Goal: Information Seeking & Learning: Compare options

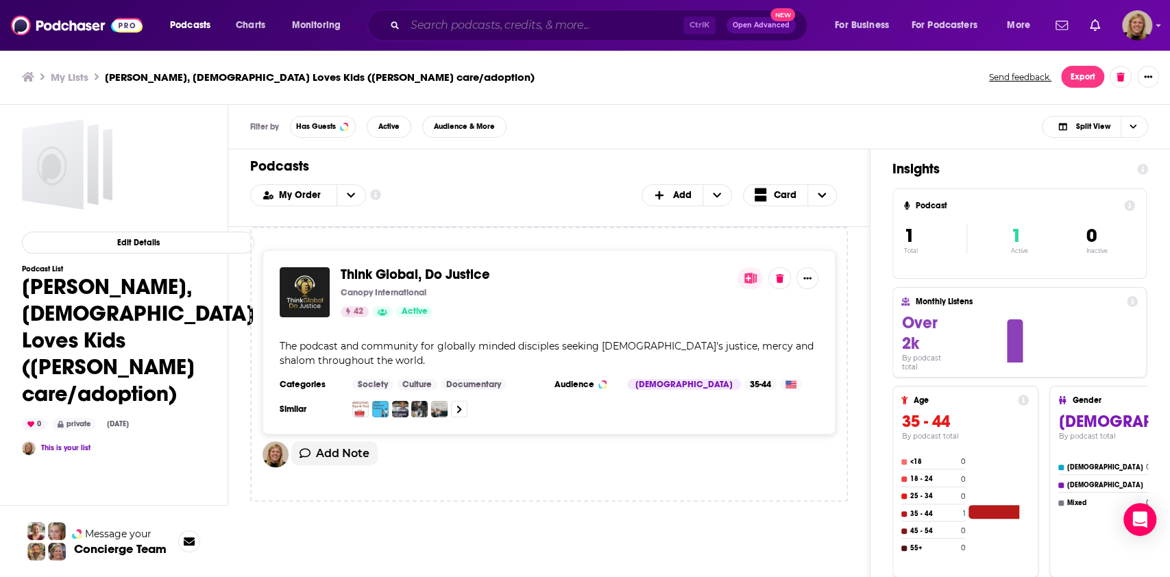
click at [447, 30] on input "Search podcasts, credits, & more..." at bounding box center [544, 25] width 278 height 22
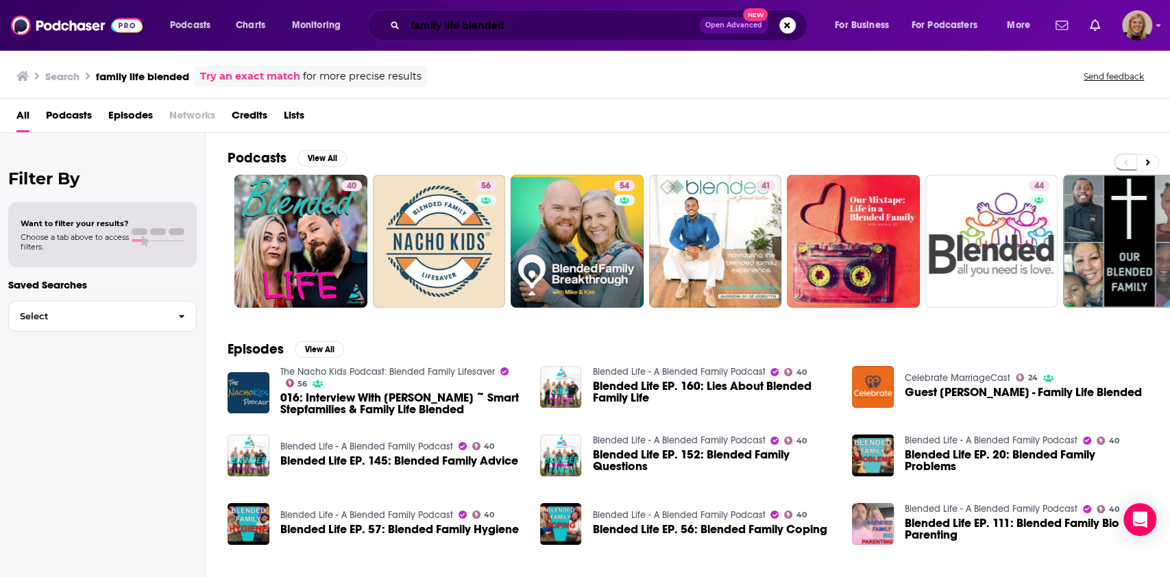
click at [557, 25] on input "family life blended" at bounding box center [552, 25] width 294 height 22
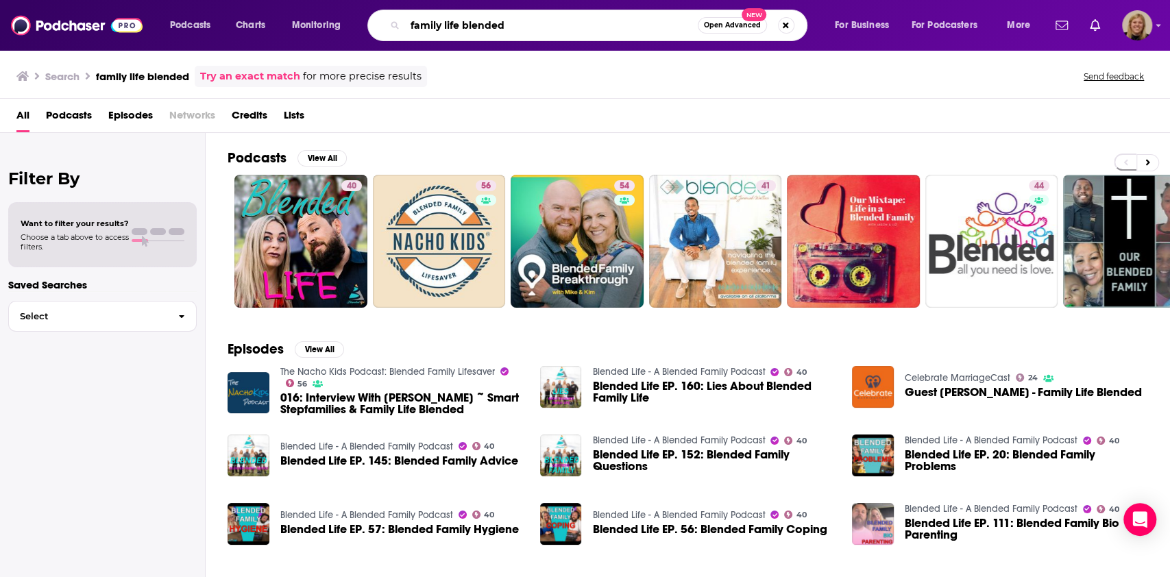
click at [557, 25] on input "family life blended" at bounding box center [551, 25] width 293 height 22
type input "ron deal"
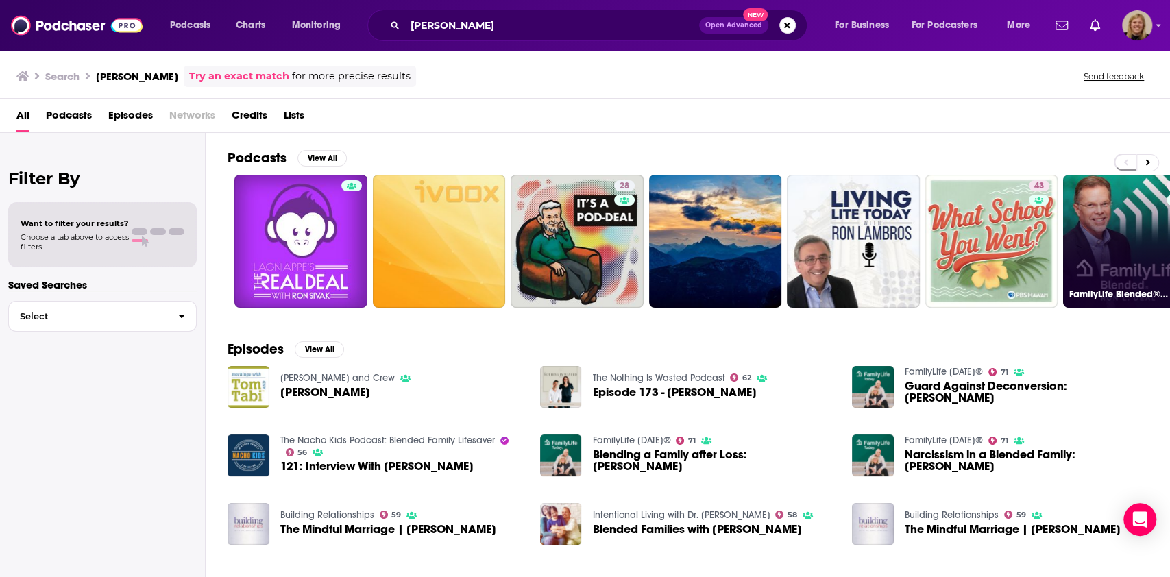
click at [1135, 225] on link "52 FamilyLife Blended® Podcast" at bounding box center [1129, 241] width 133 height 133
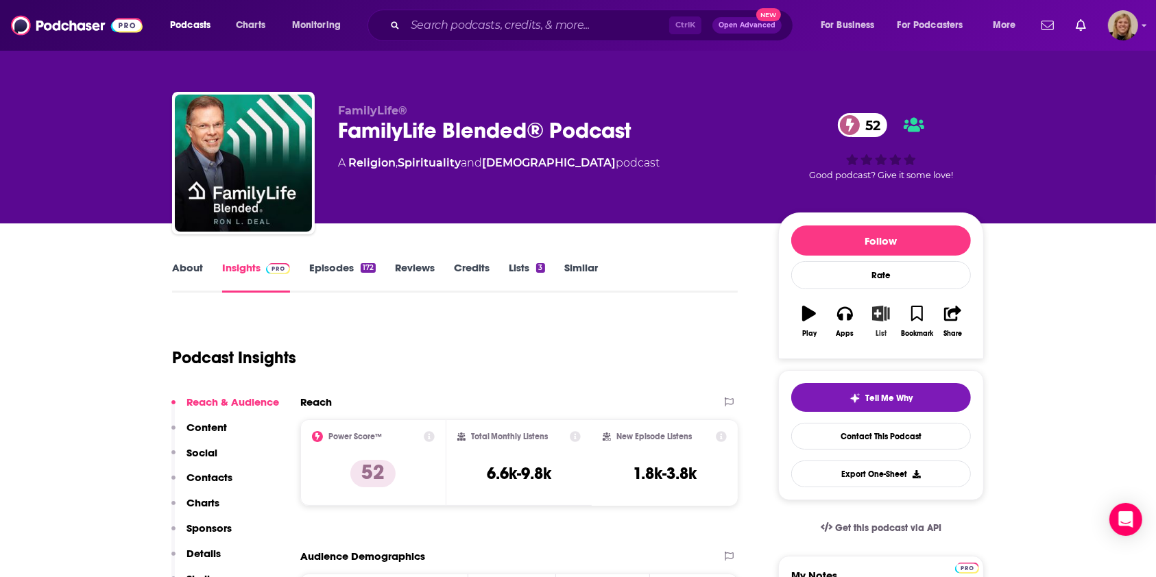
click at [884, 308] on icon "button" at bounding box center [881, 313] width 17 height 15
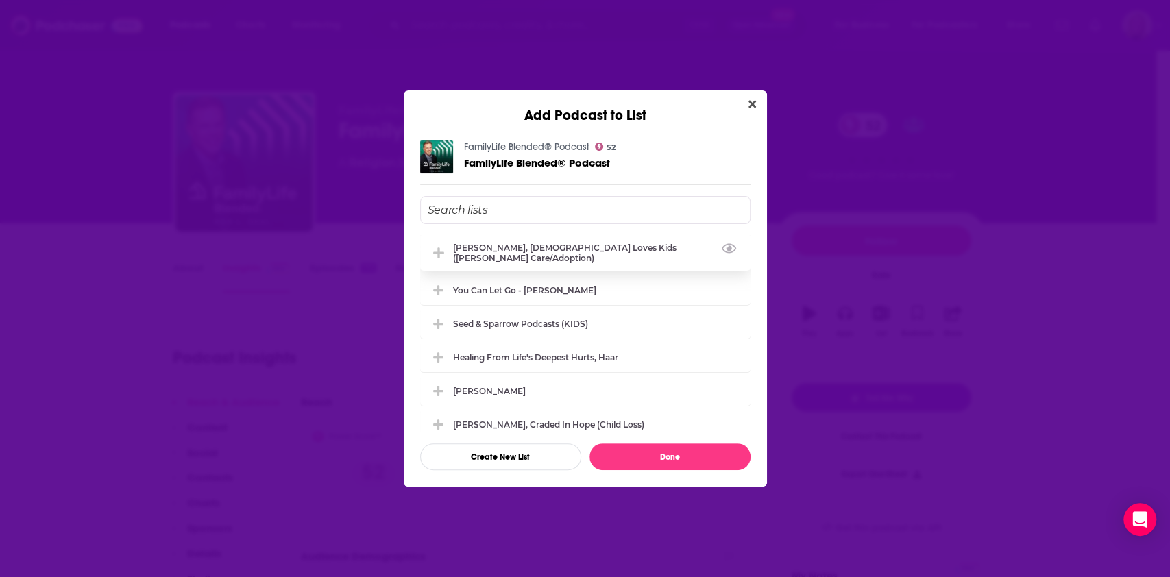
click at [525, 250] on div "Jamie Finn, God Loves Kids (Foster care/adoption)" at bounding box center [597, 253] width 289 height 21
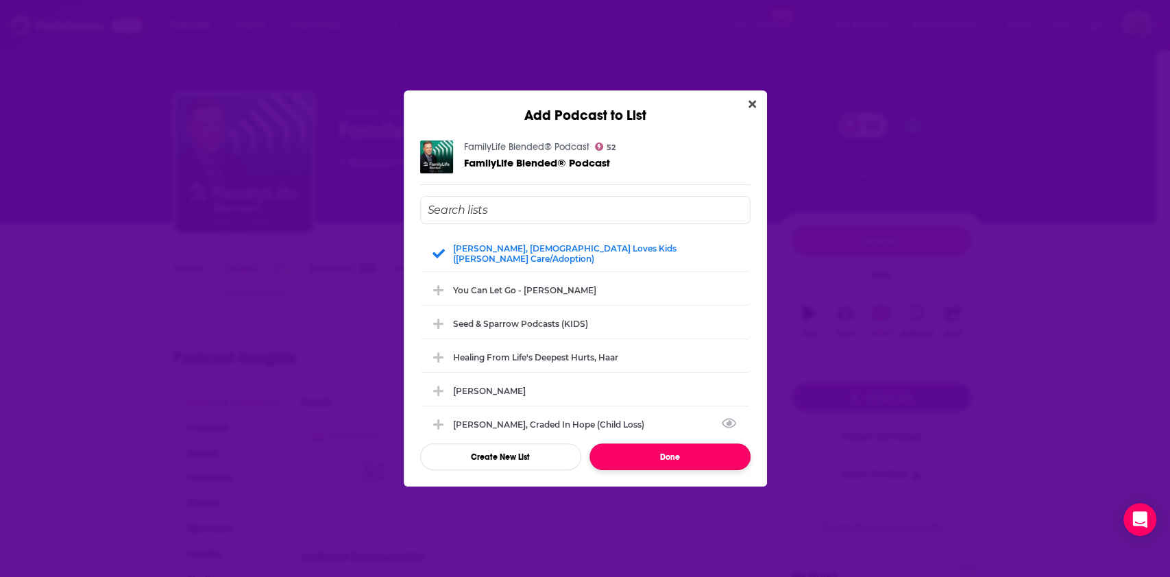
click at [695, 462] on button "Done" at bounding box center [670, 457] width 161 height 27
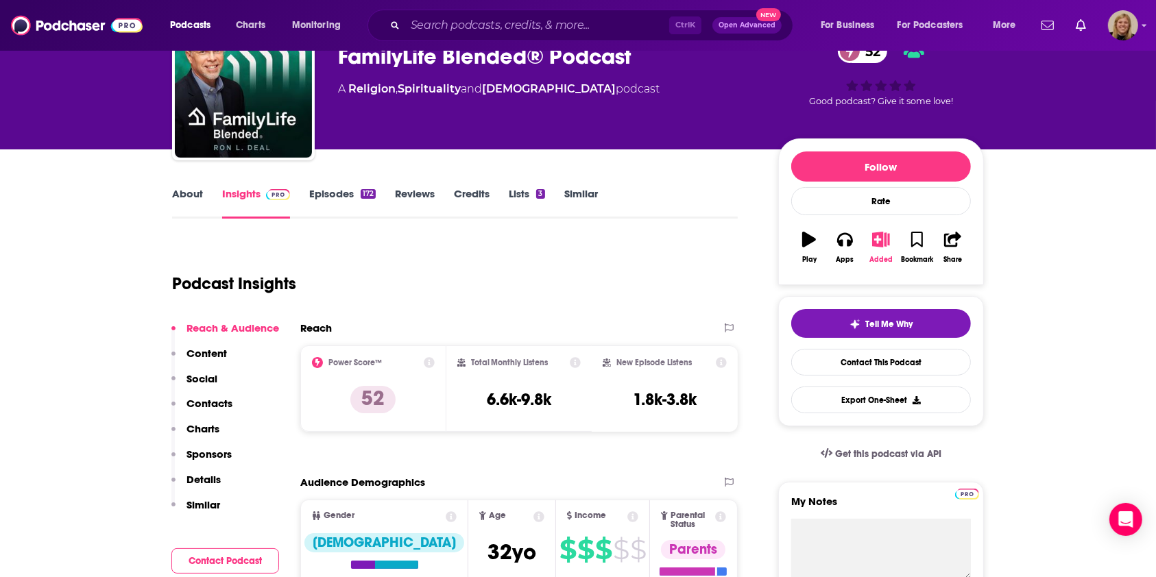
scroll to position [91, 0]
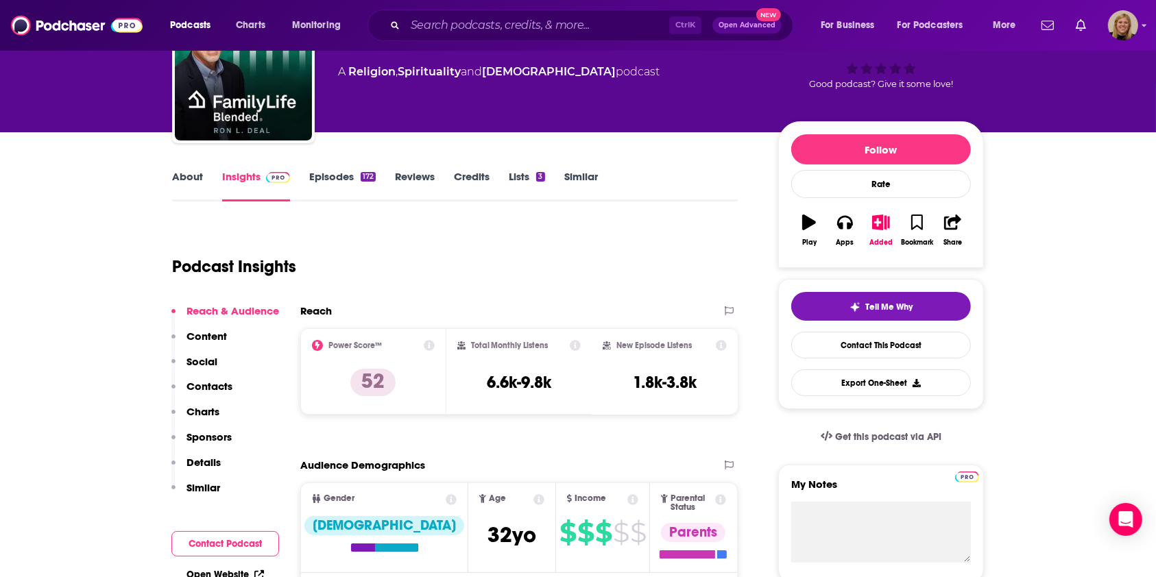
click at [234, 540] on button "Contact Podcast" at bounding box center [225, 543] width 108 height 25
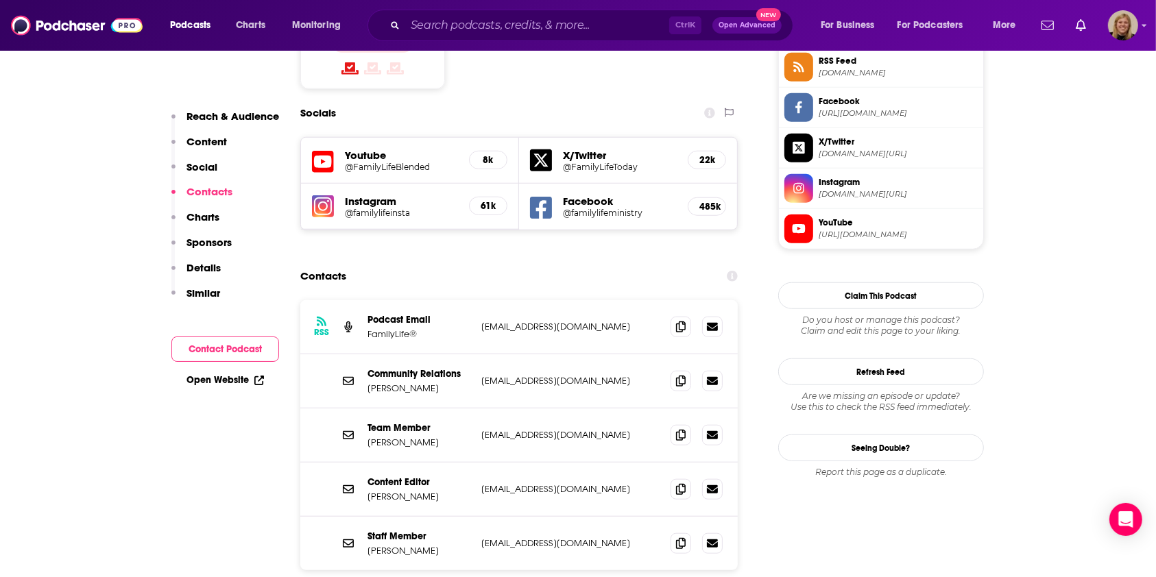
scroll to position [1158, 0]
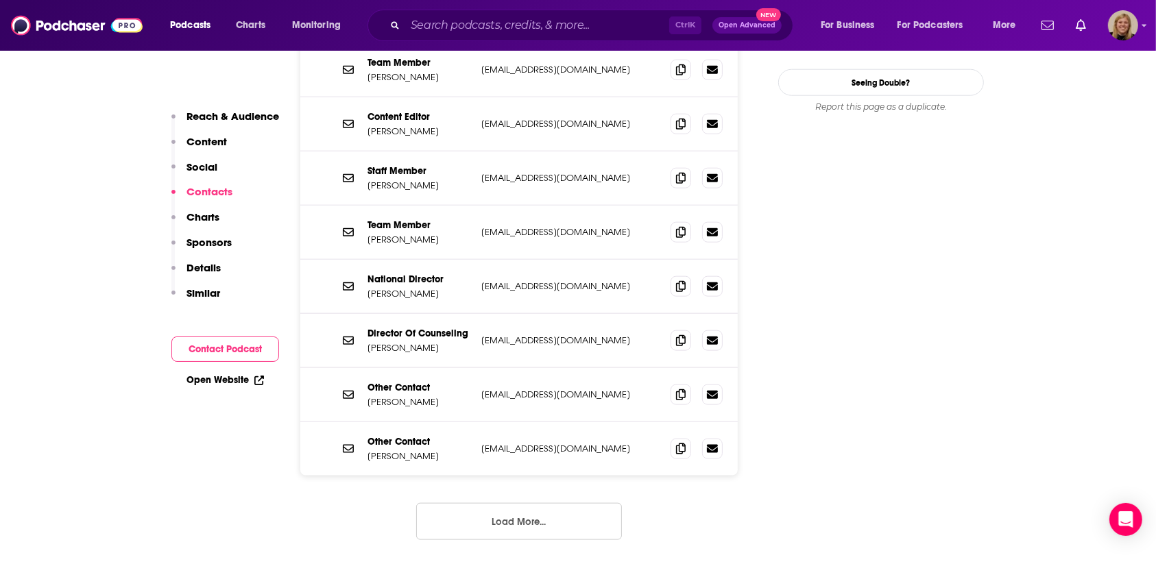
scroll to position [1525, 0]
click at [551, 501] on button "Load More..." at bounding box center [519, 519] width 206 height 37
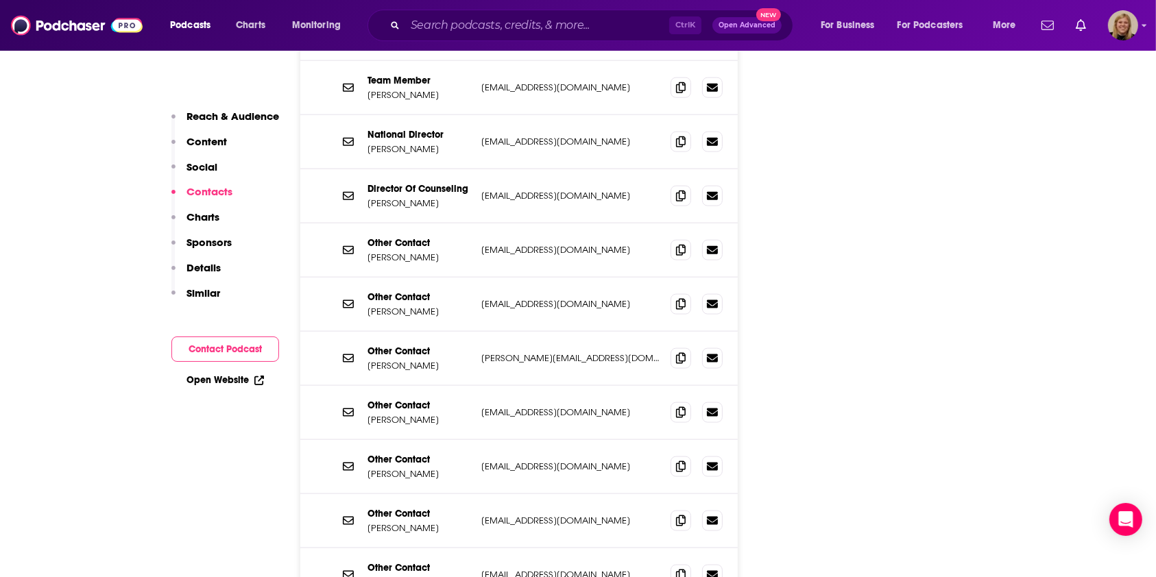
scroll to position [1707, 0]
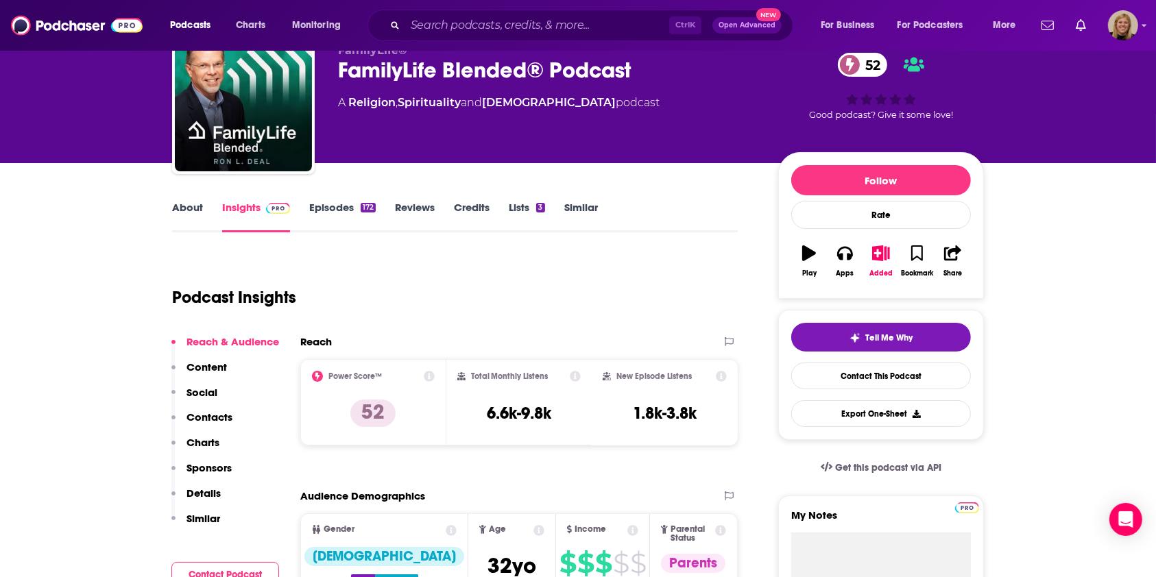
scroll to position [0, 0]
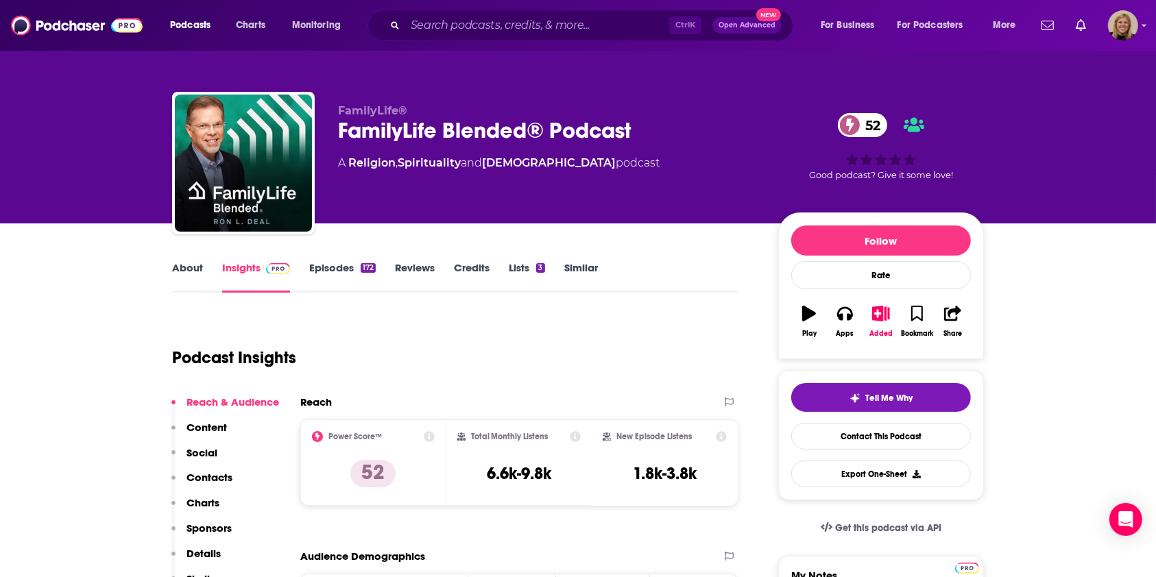
click at [587, 263] on link "Similar" at bounding box center [581, 277] width 34 height 32
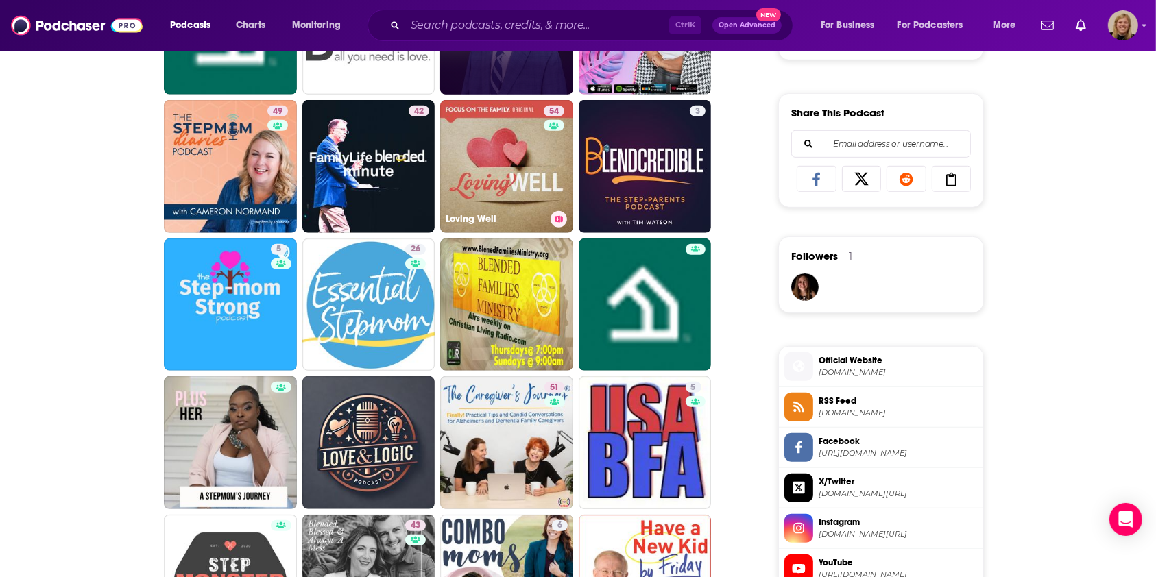
scroll to position [914, 0]
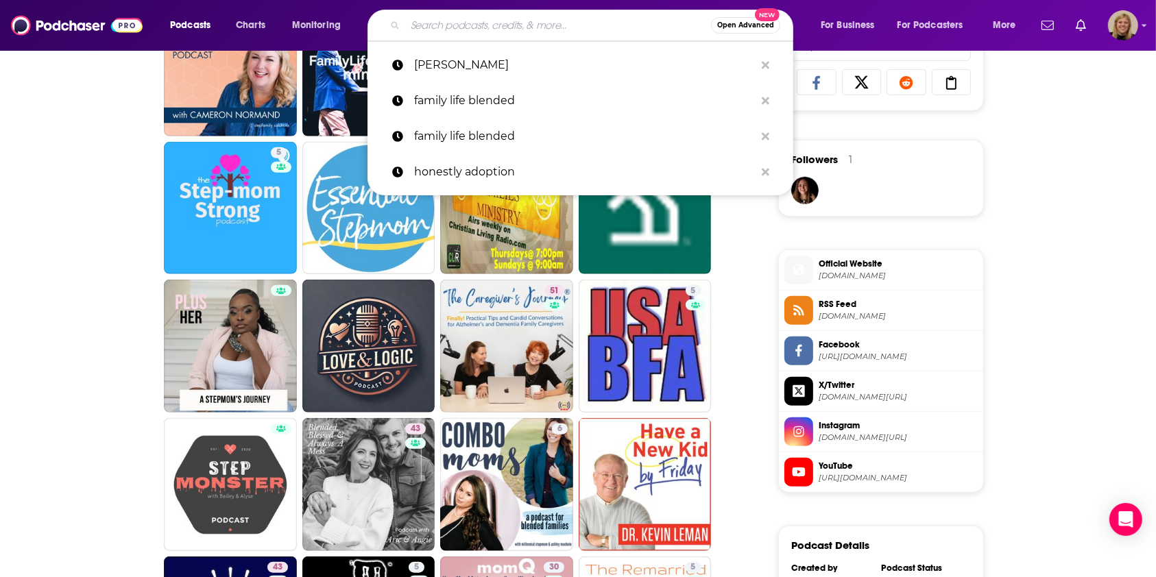
drag, startPoint x: 452, startPoint y: 25, endPoint x: 452, endPoint y: 37, distance: 11.7
click at [452, 37] on div "Open Advanced New" at bounding box center [580, 26] width 426 height 32
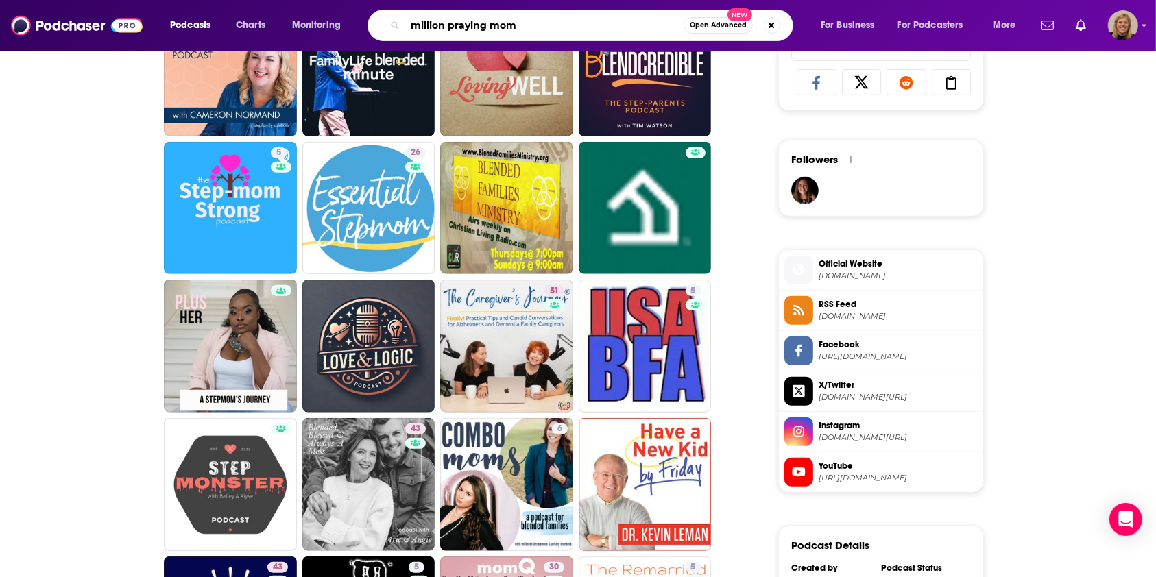
type input "million praying moms"
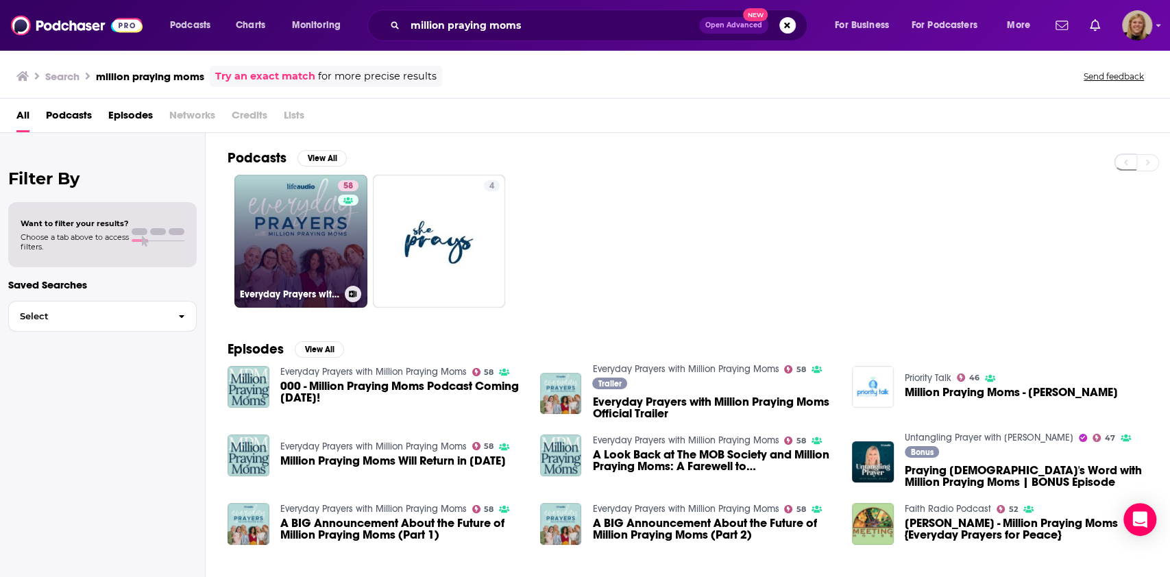
click at [317, 233] on link "58 Everyday Prayers with Million Praying Moms" at bounding box center [300, 241] width 133 height 133
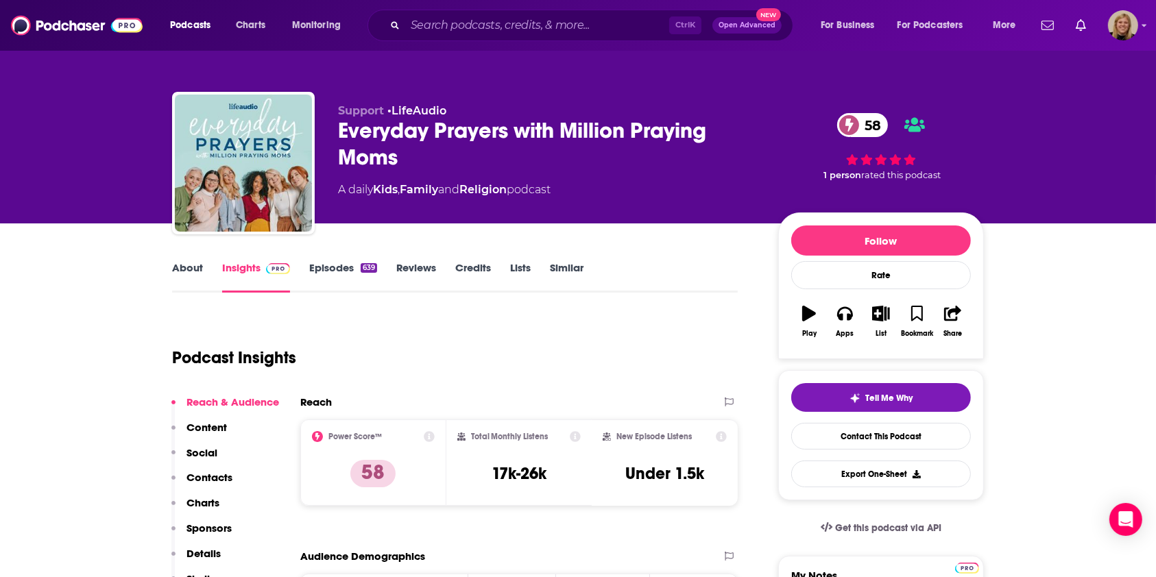
click at [193, 265] on link "About" at bounding box center [187, 277] width 31 height 32
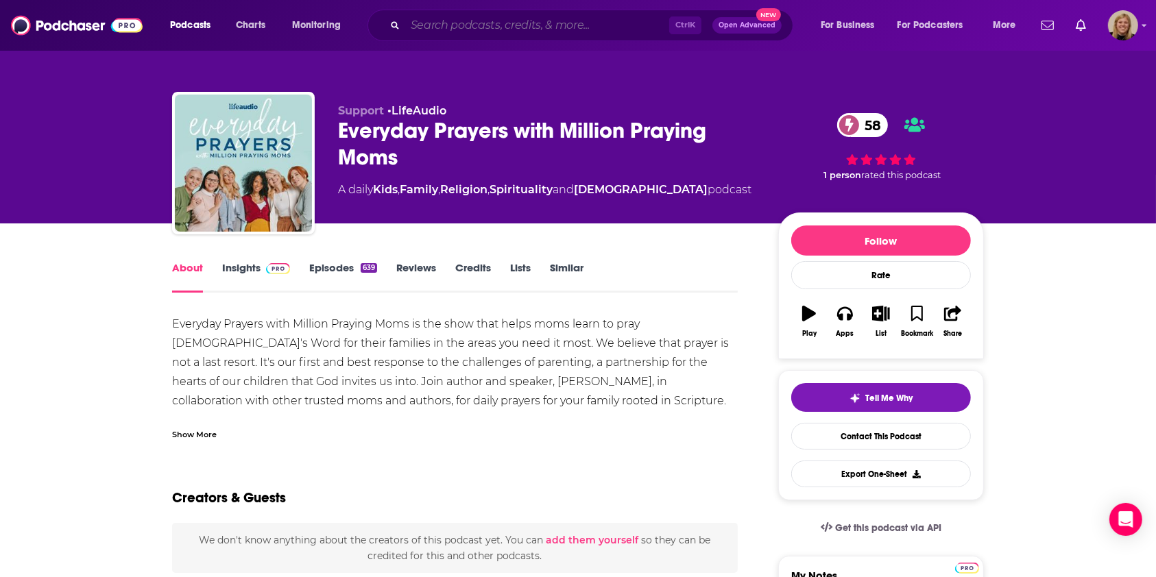
click at [524, 26] on input "Search podcasts, credits, & more..." at bounding box center [537, 25] width 264 height 22
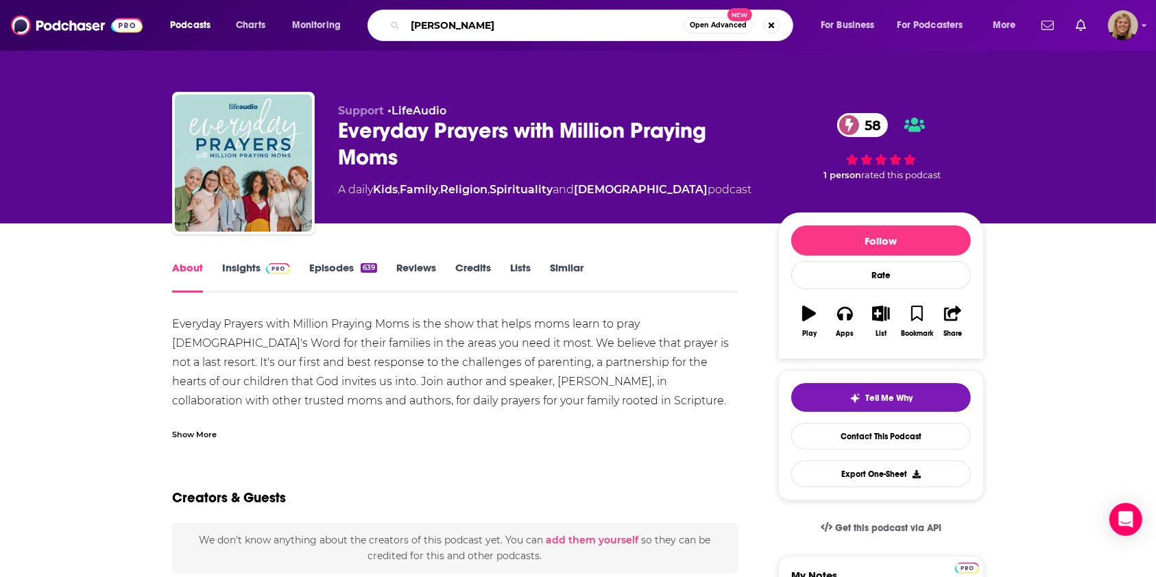
type input "brook mcgloth"
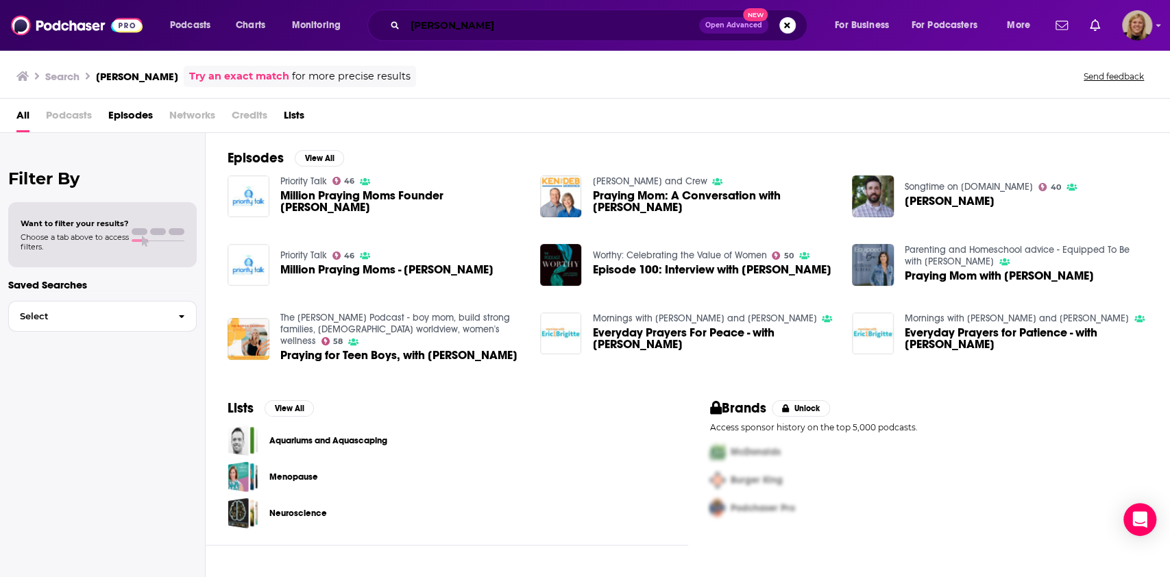
click at [441, 27] on input "brook mcgloth" at bounding box center [552, 25] width 294 height 22
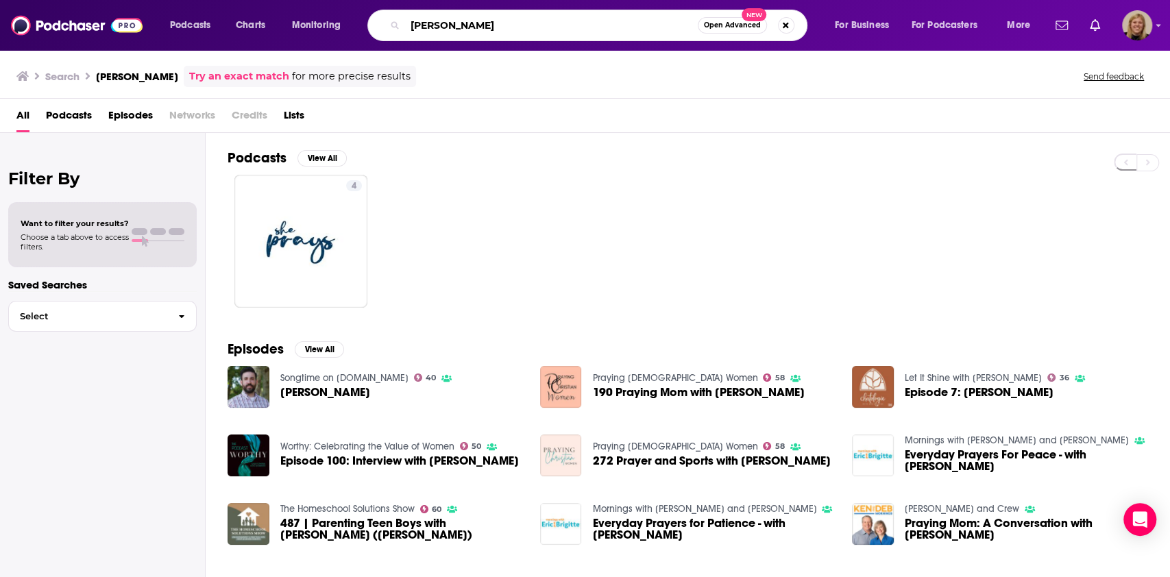
click at [443, 26] on input "brooke mcglothlin" at bounding box center [551, 25] width 293 height 22
type input "E"
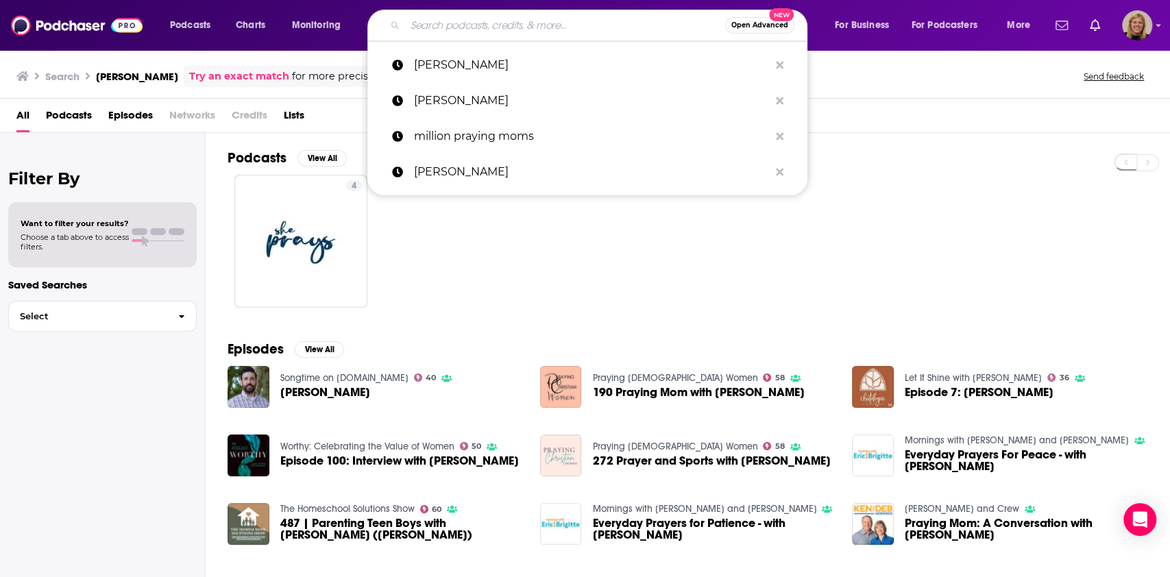
type input "R"
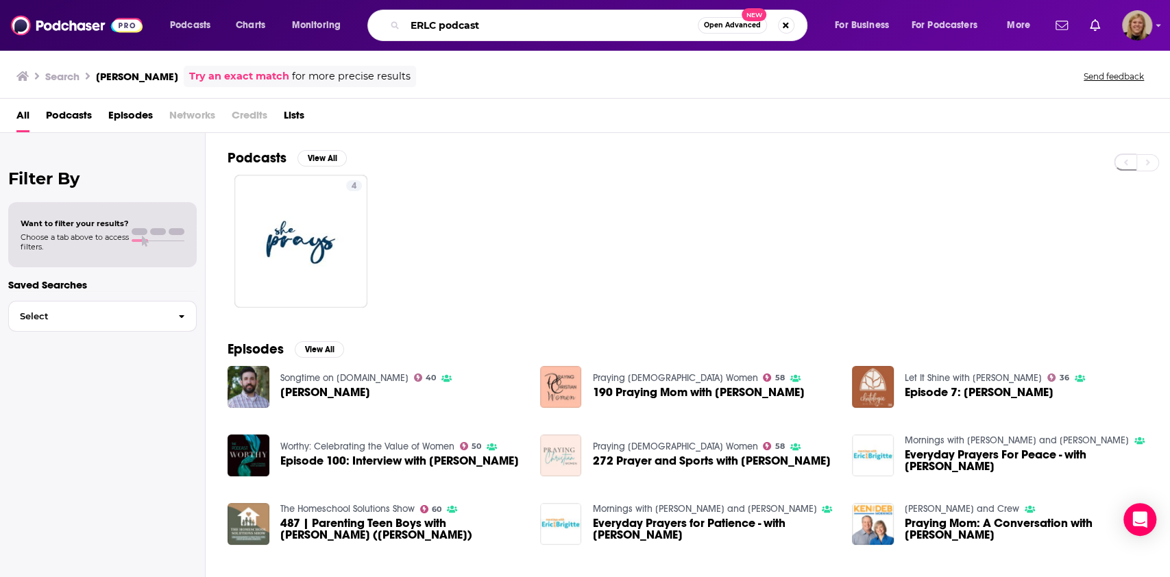
type input "ERLC podcast"
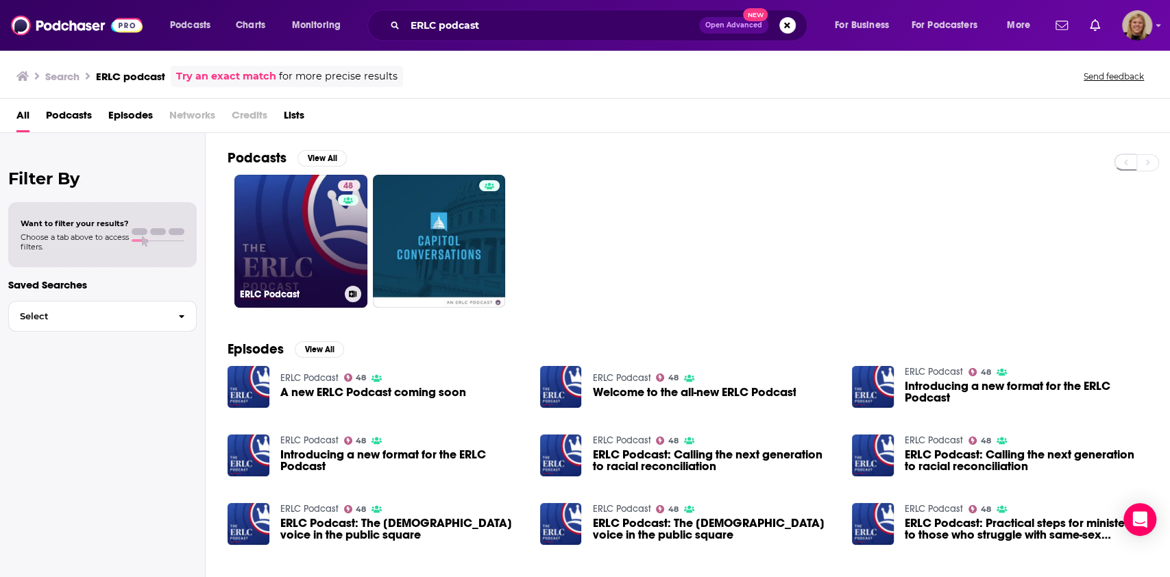
click at [289, 217] on link "48 ERLC Podcast" at bounding box center [300, 241] width 133 height 133
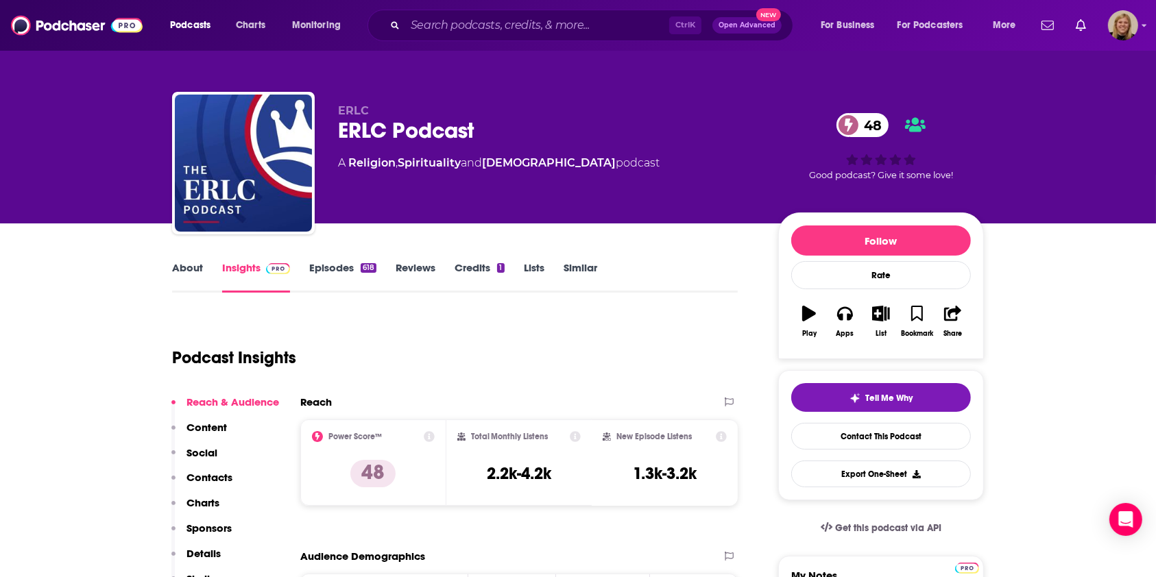
click at [199, 267] on link "About" at bounding box center [187, 277] width 31 height 32
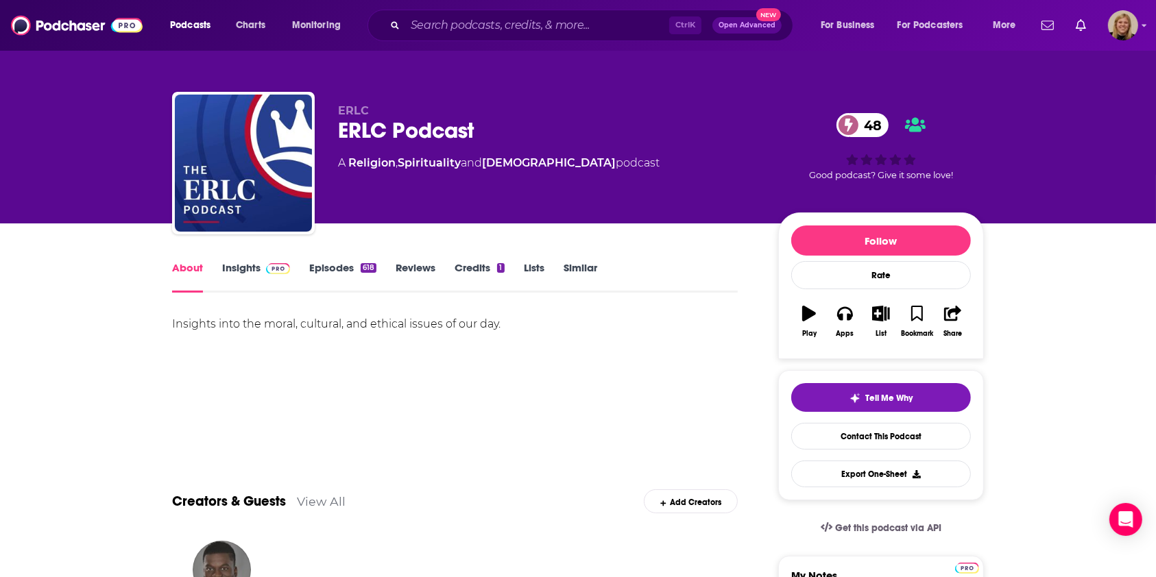
click at [241, 271] on link "Insights" at bounding box center [256, 277] width 68 height 32
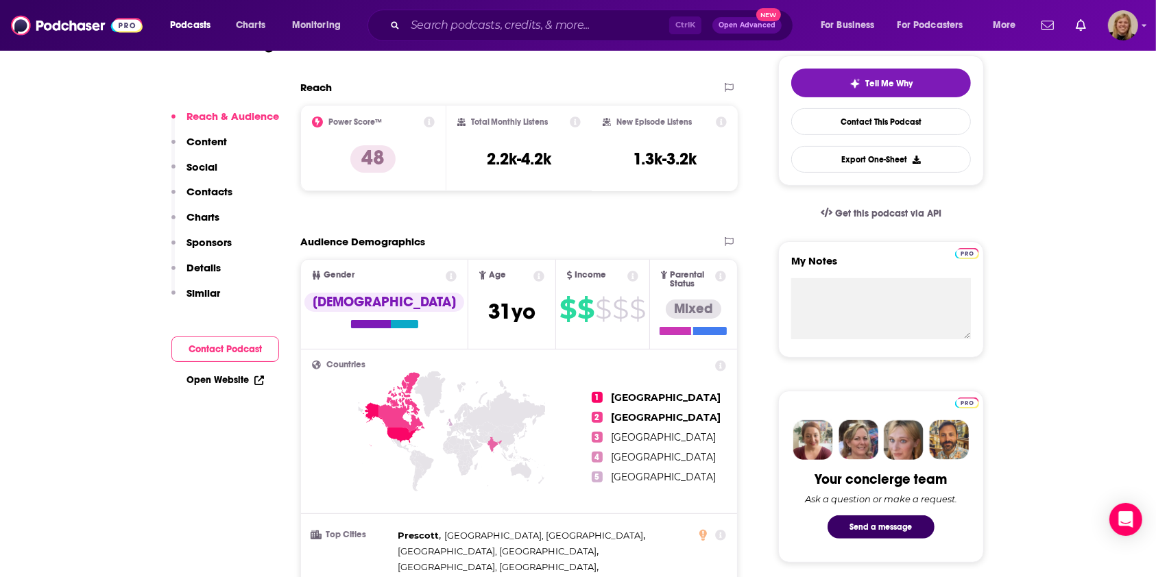
scroll to position [365, 0]
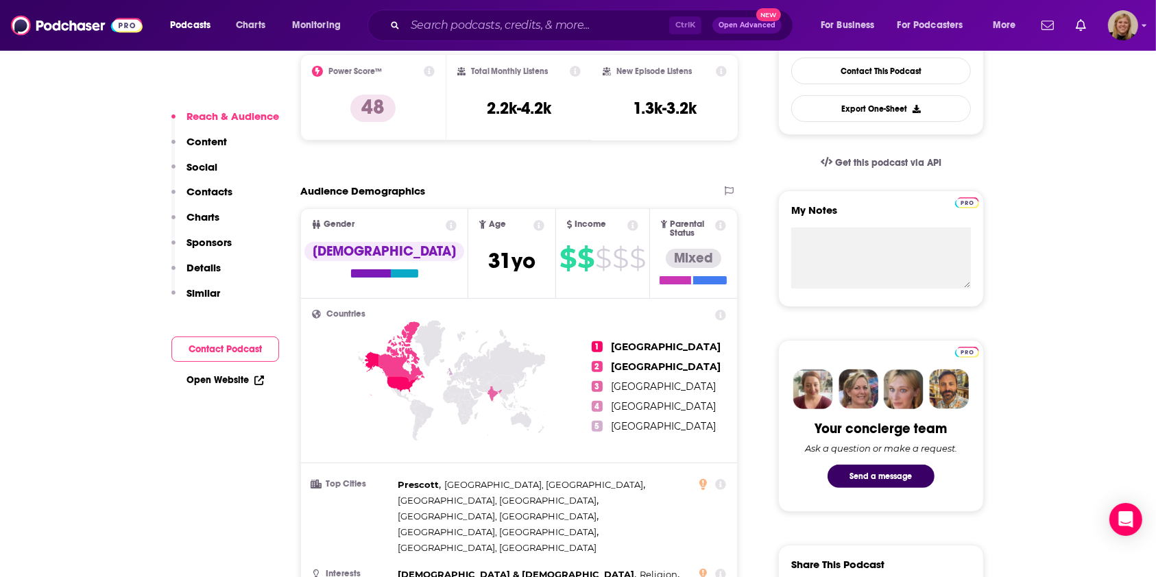
click at [210, 341] on button "Contact Podcast" at bounding box center [225, 349] width 108 height 25
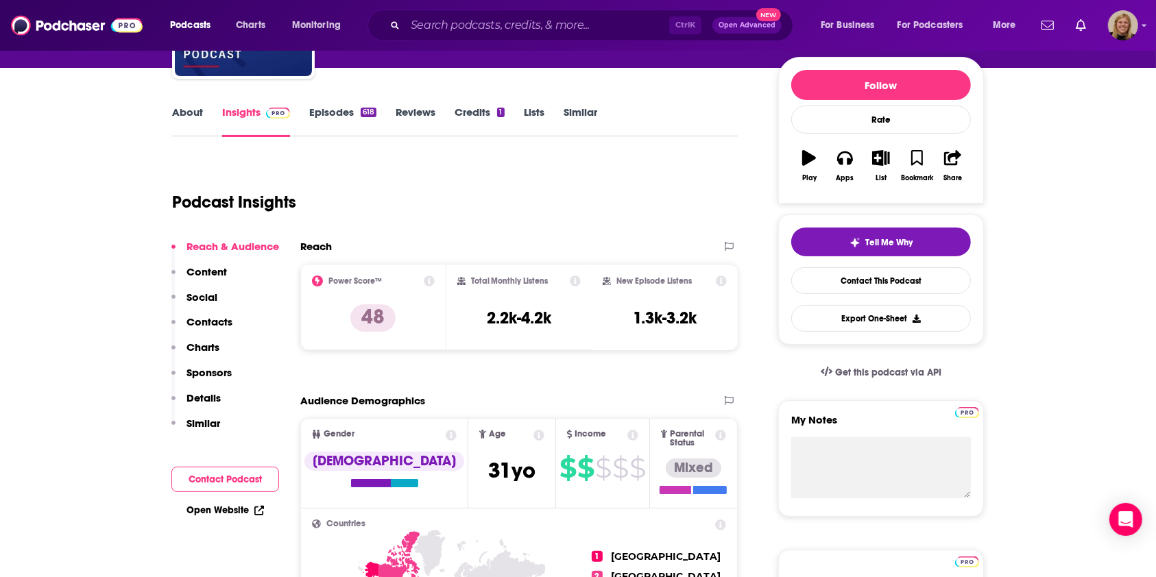
scroll to position [0, 0]
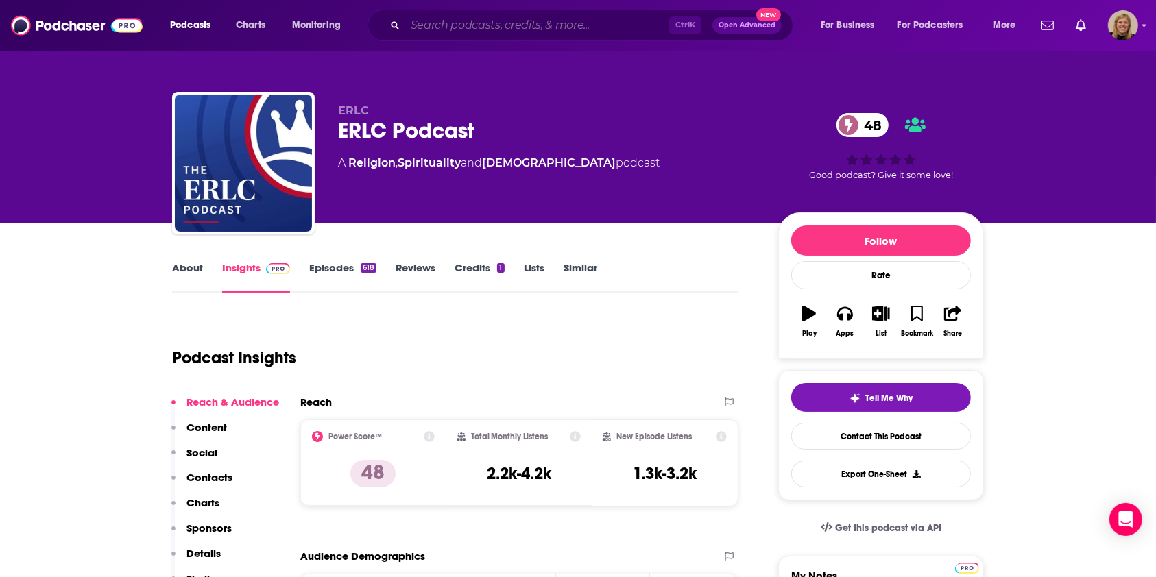
click at [463, 34] on input "Search podcasts, credits, & more..." at bounding box center [537, 25] width 264 height 22
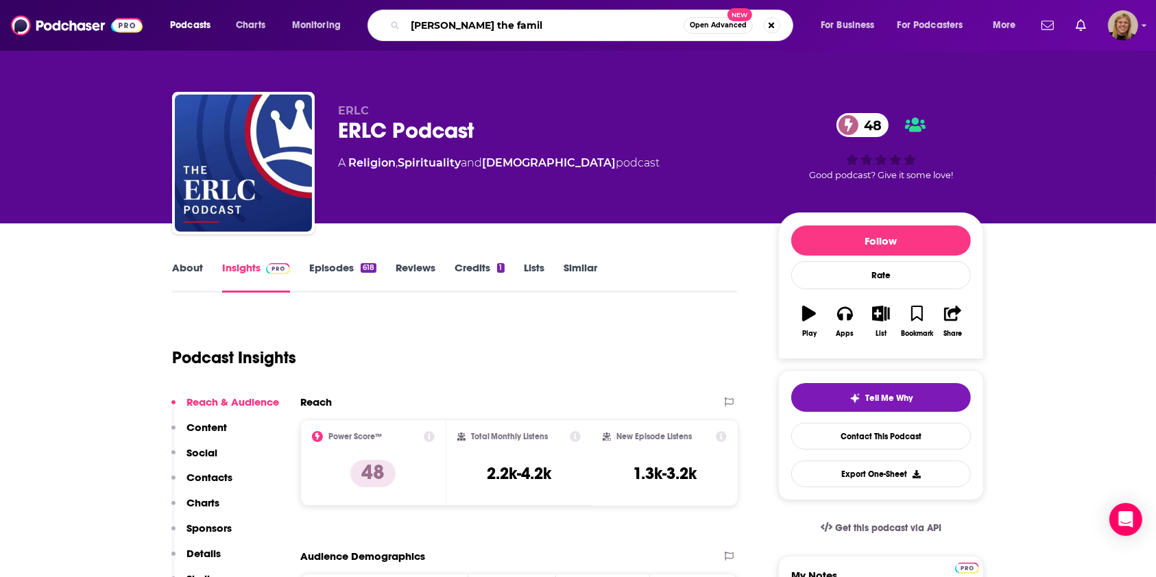
type input "foster the family"
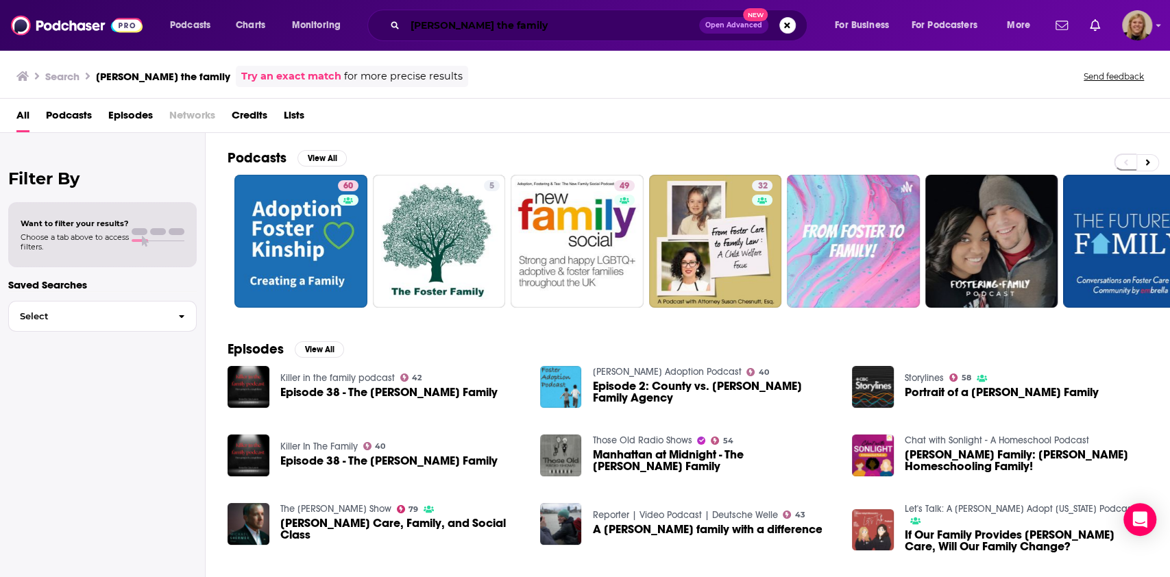
click at [518, 22] on input "foster the family" at bounding box center [552, 25] width 294 height 22
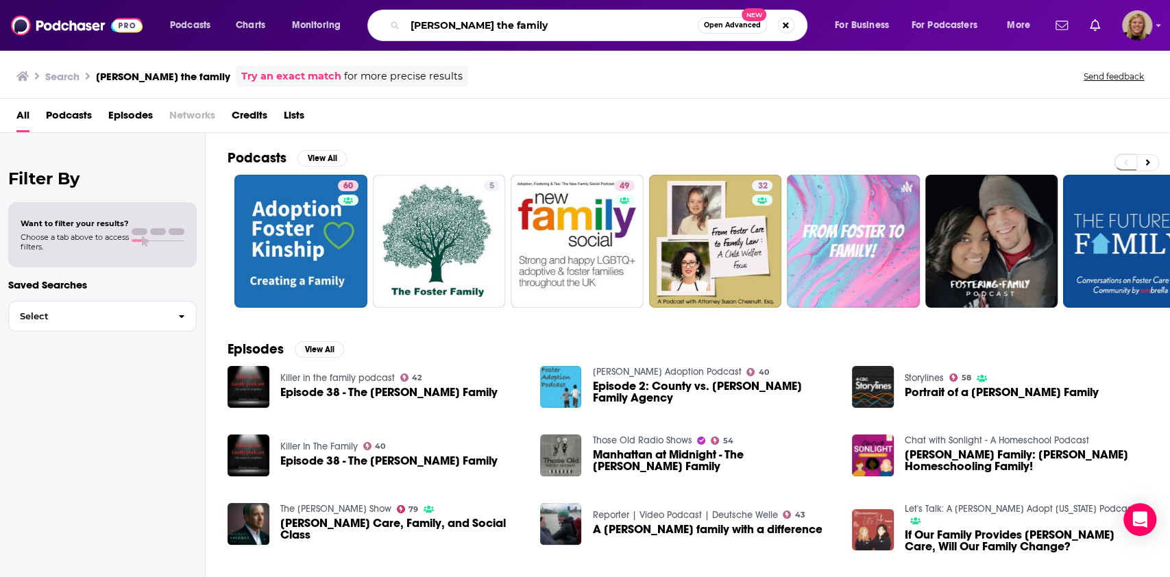
click at [518, 22] on input "foster the family" at bounding box center [551, 25] width 293 height 22
type input "real mom podcast"
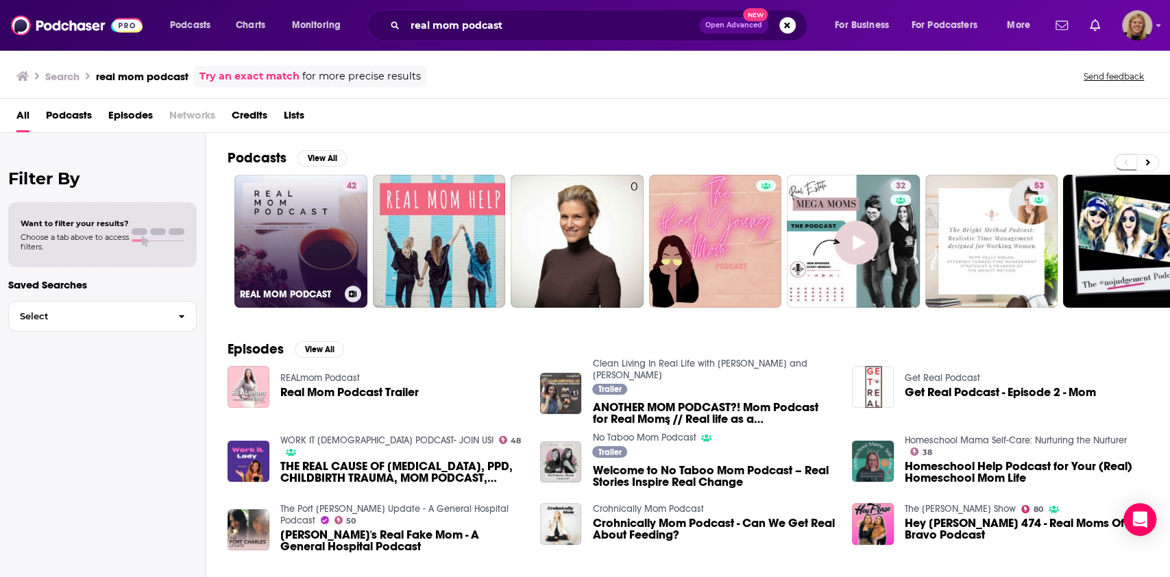
click at [291, 217] on link "42 REAL MOM PODCAST" at bounding box center [300, 241] width 133 height 133
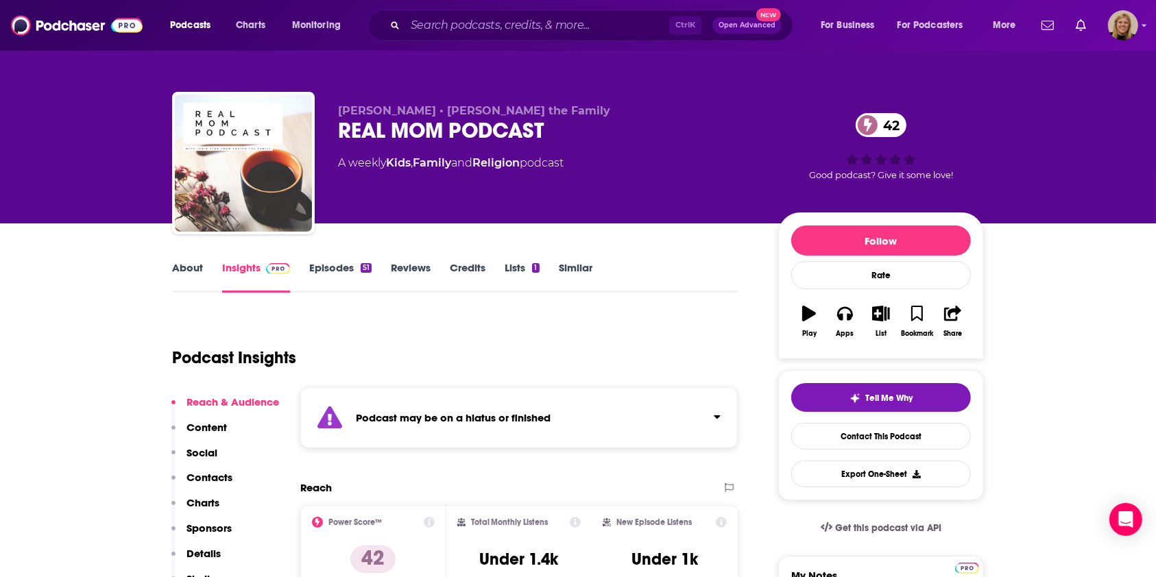
click at [532, 424] on div "Podcast may be on a hiatus or finished" at bounding box center [518, 417] width 437 height 61
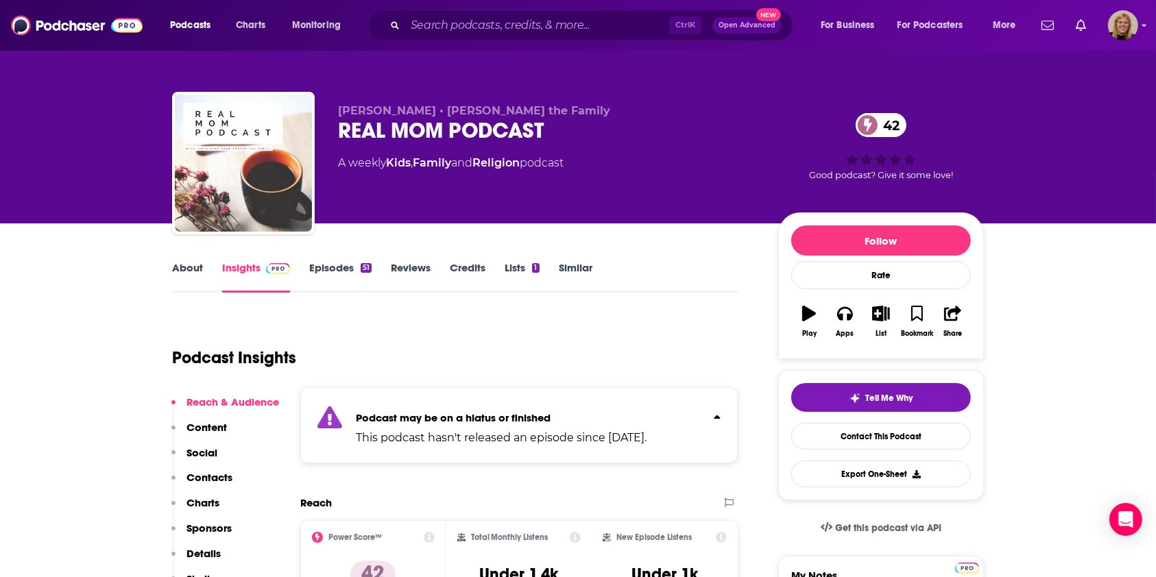
click at [532, 424] on div "Podcast may be on a hiatus or finished This podcast hasn't released an episode …" at bounding box center [501, 425] width 291 height 42
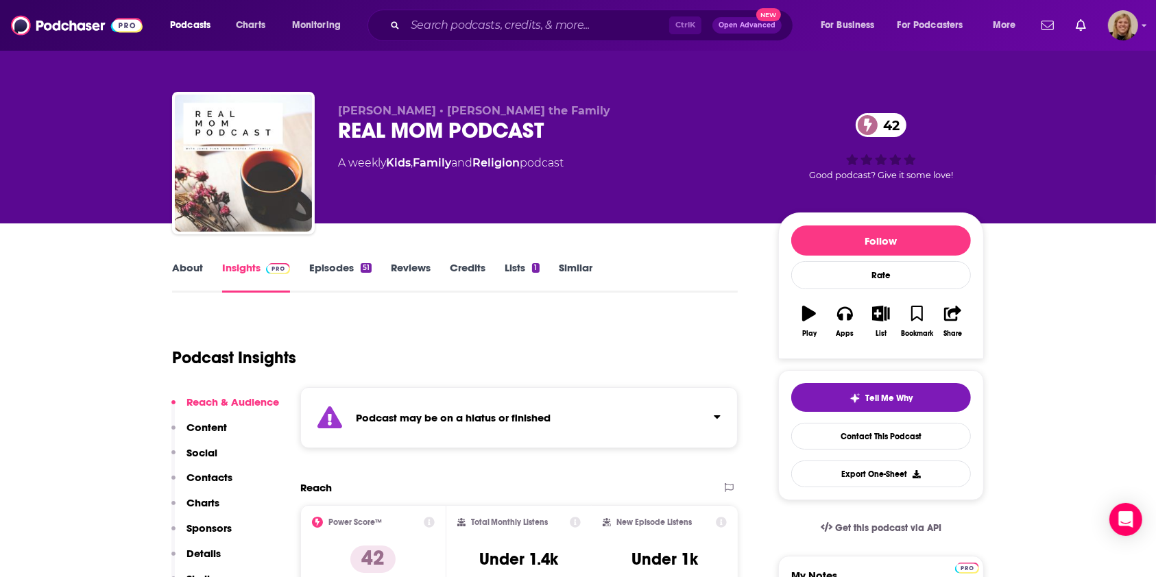
click at [566, 267] on link "Similar" at bounding box center [576, 277] width 34 height 32
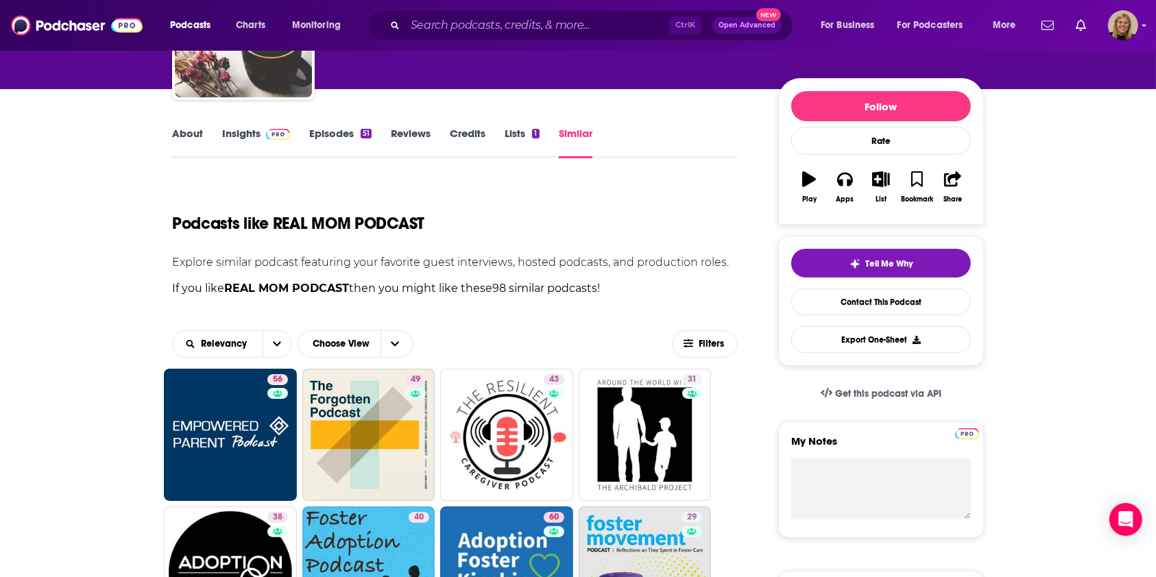
scroll to position [365, 0]
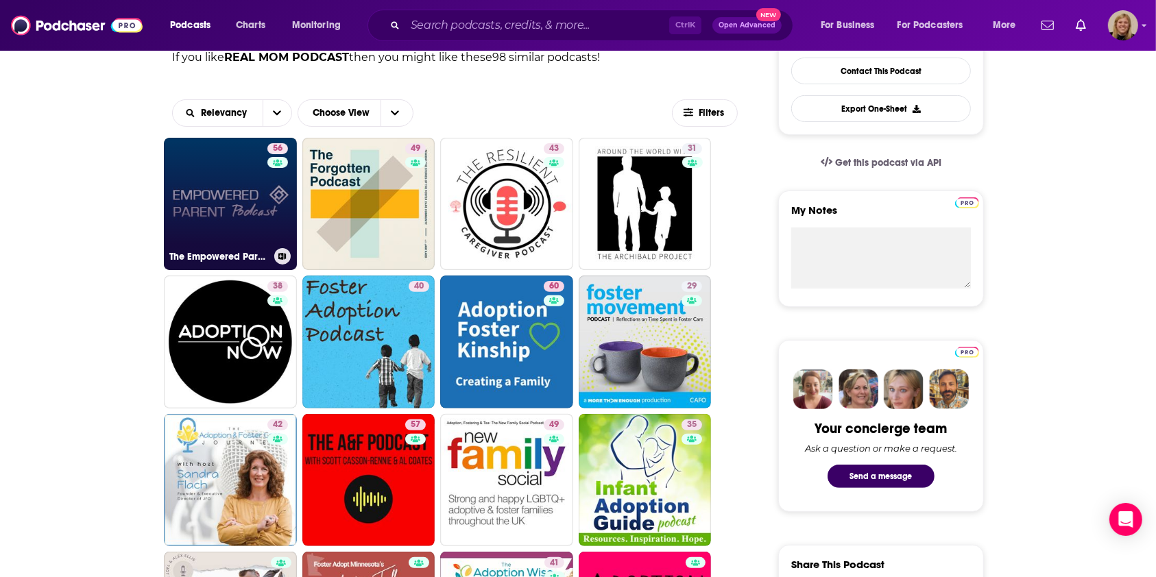
click at [230, 213] on link "56 The Empowered Parent Podcast" at bounding box center [230, 204] width 133 height 133
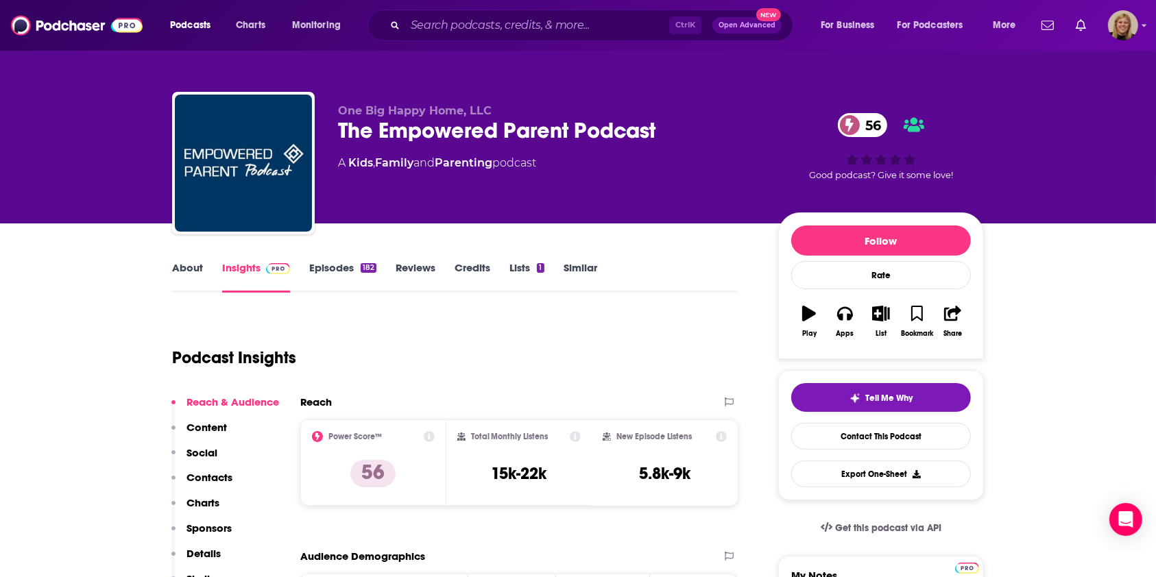
click at [192, 274] on link "About" at bounding box center [187, 277] width 31 height 32
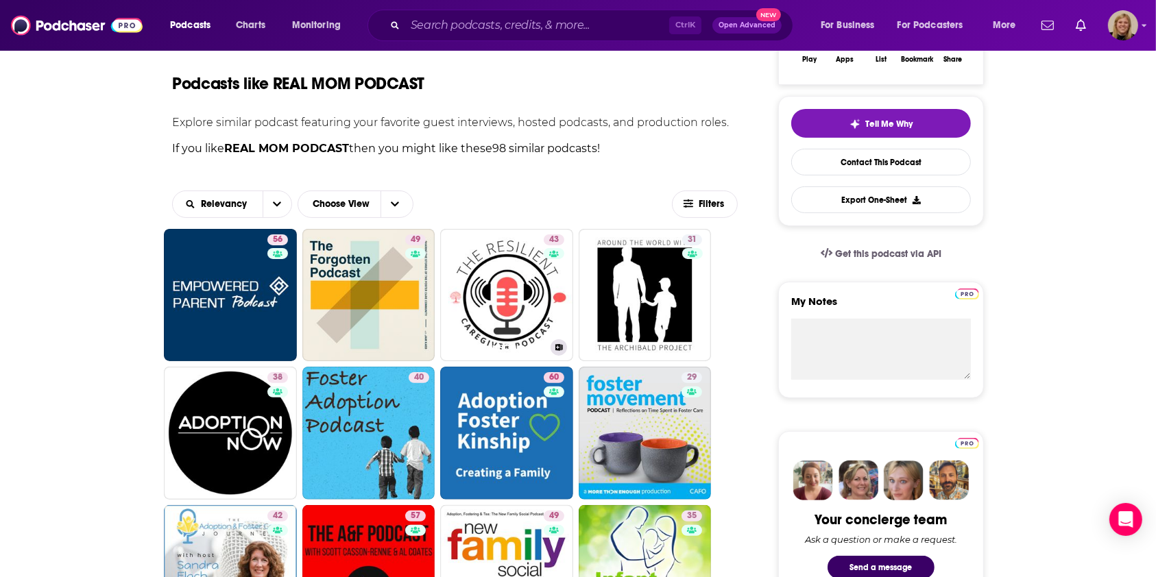
scroll to position [365, 0]
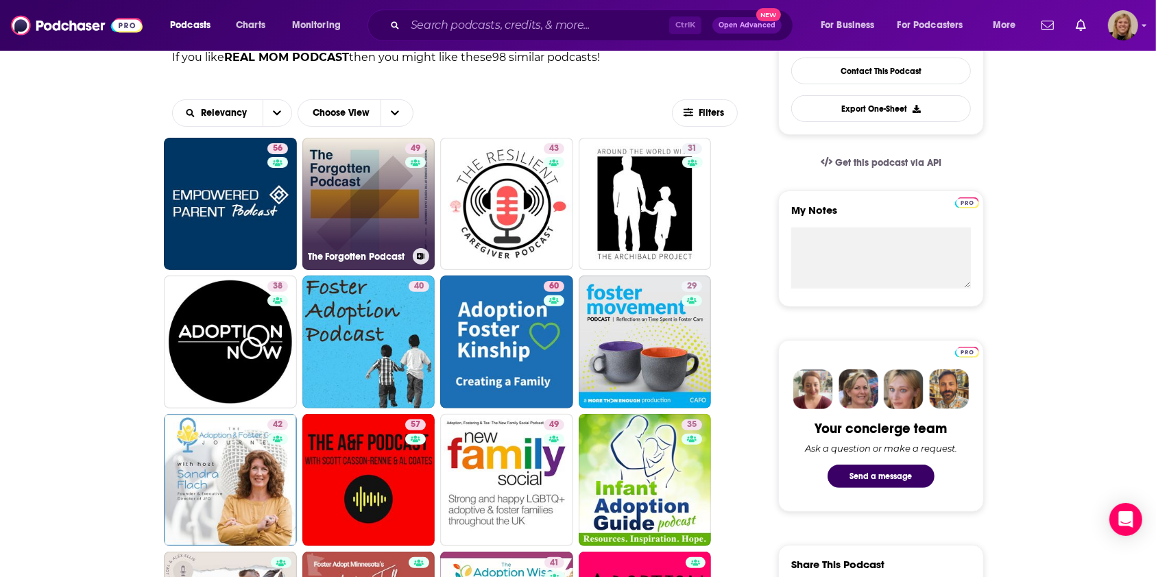
click at [367, 171] on link "49 The Forgotten Podcast" at bounding box center [368, 204] width 133 height 133
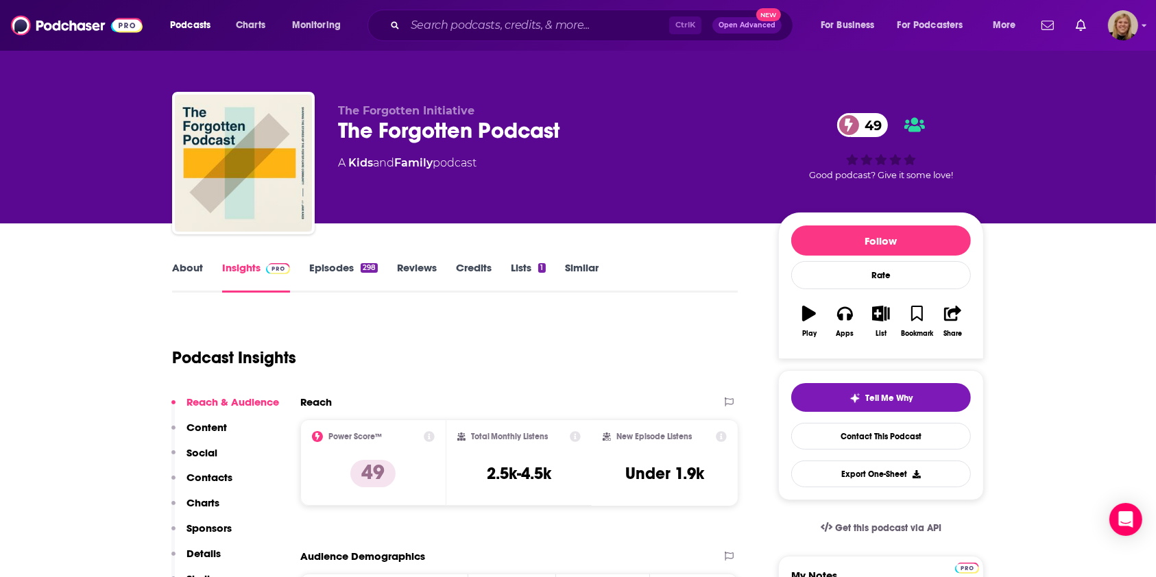
click at [195, 267] on link "About" at bounding box center [187, 277] width 31 height 32
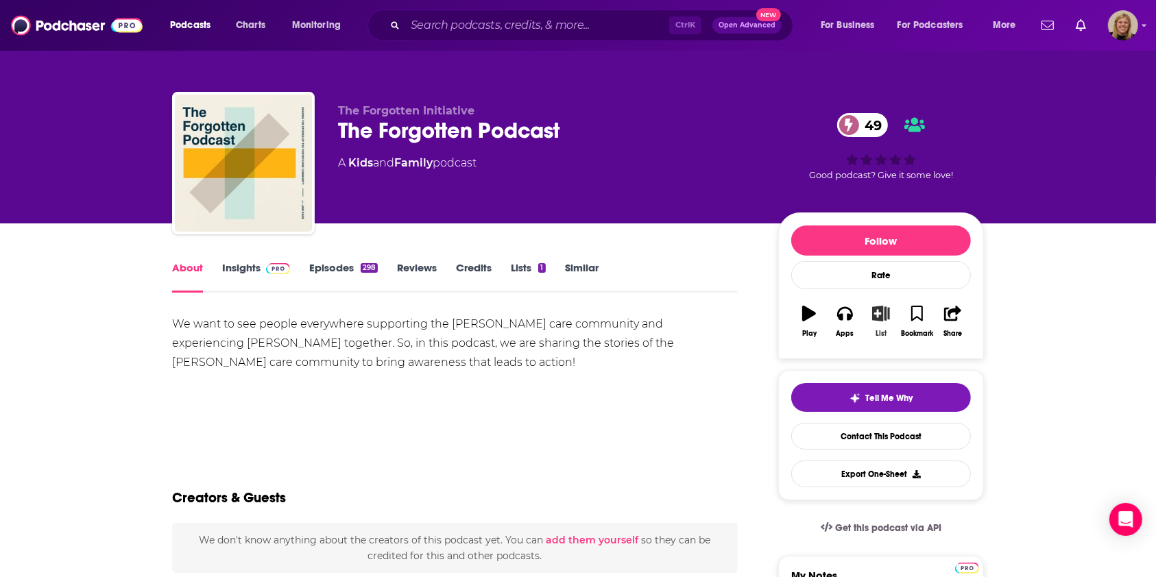
click at [880, 311] on icon "button" at bounding box center [881, 313] width 17 height 15
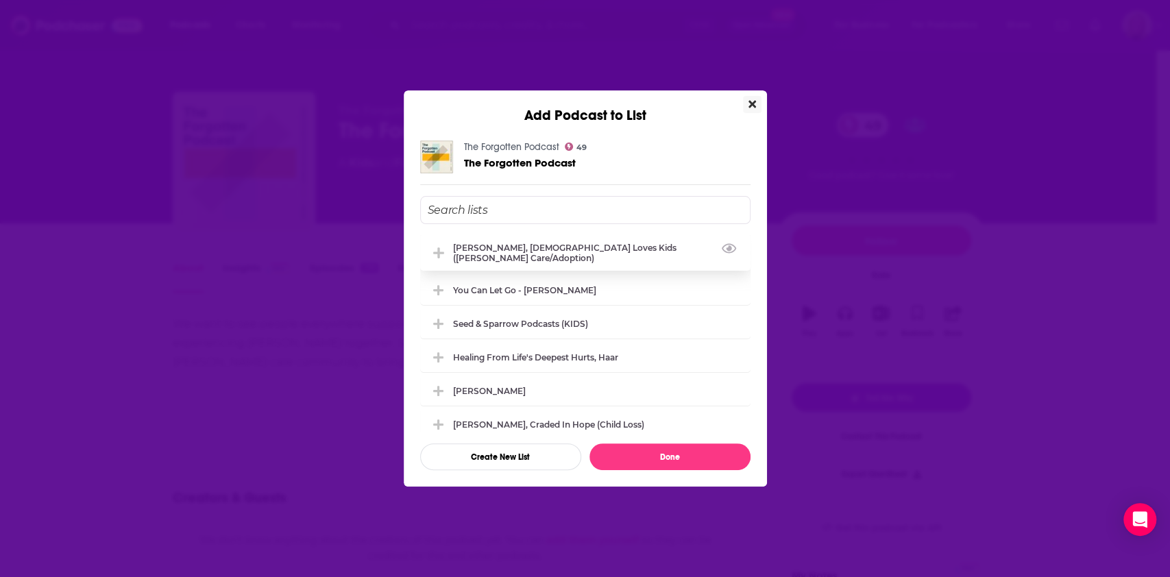
click at [606, 245] on div "Jamie Finn, God Loves Kids (Foster care/adoption)" at bounding box center [597, 253] width 289 height 21
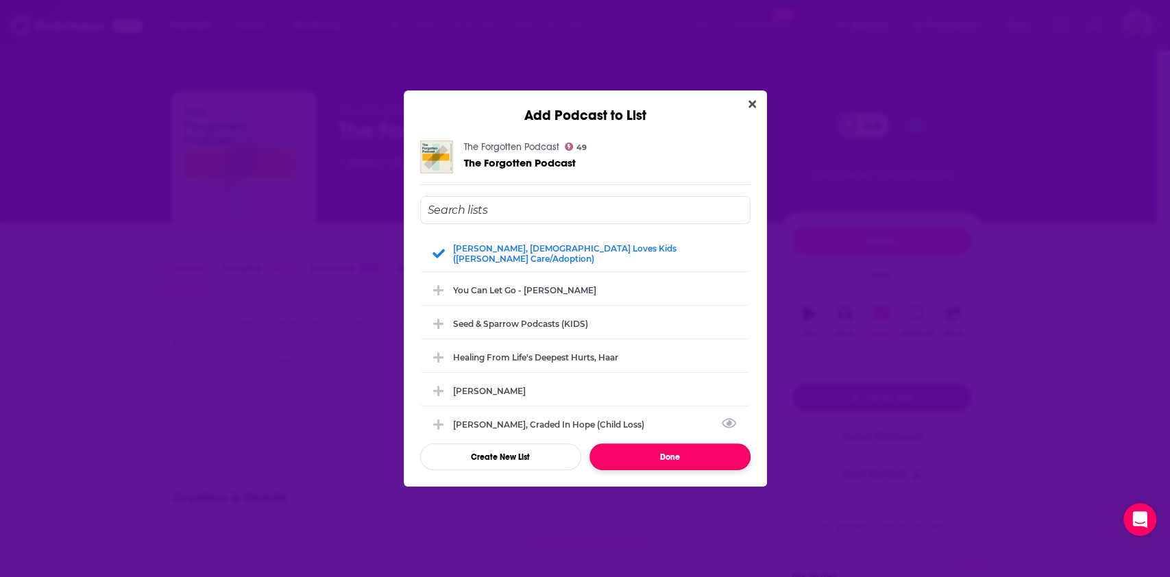
click at [688, 461] on button "Done" at bounding box center [670, 457] width 161 height 27
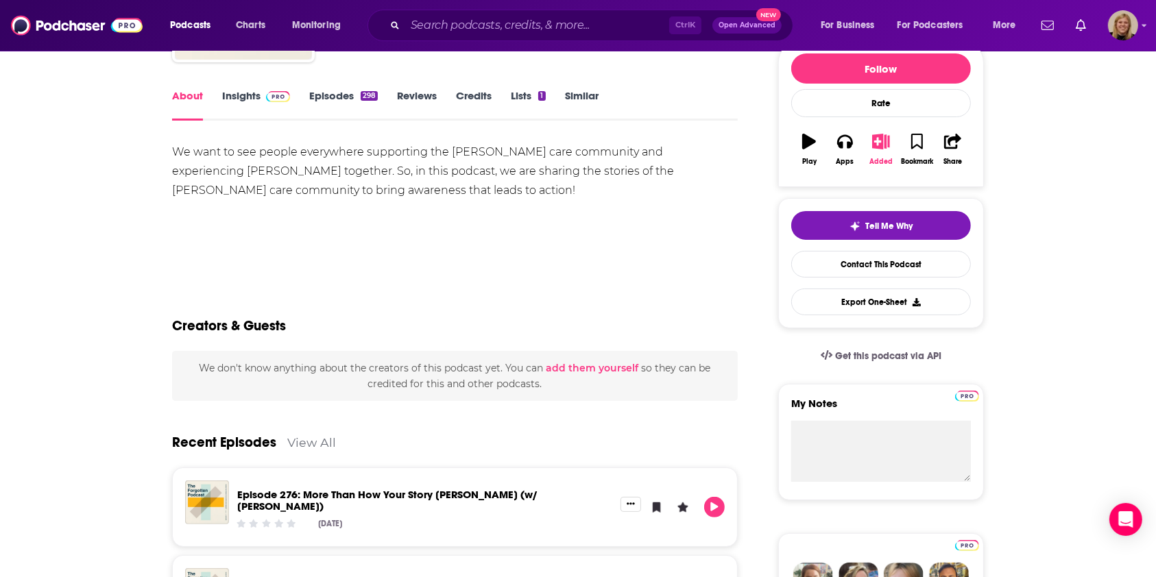
scroll to position [91, 0]
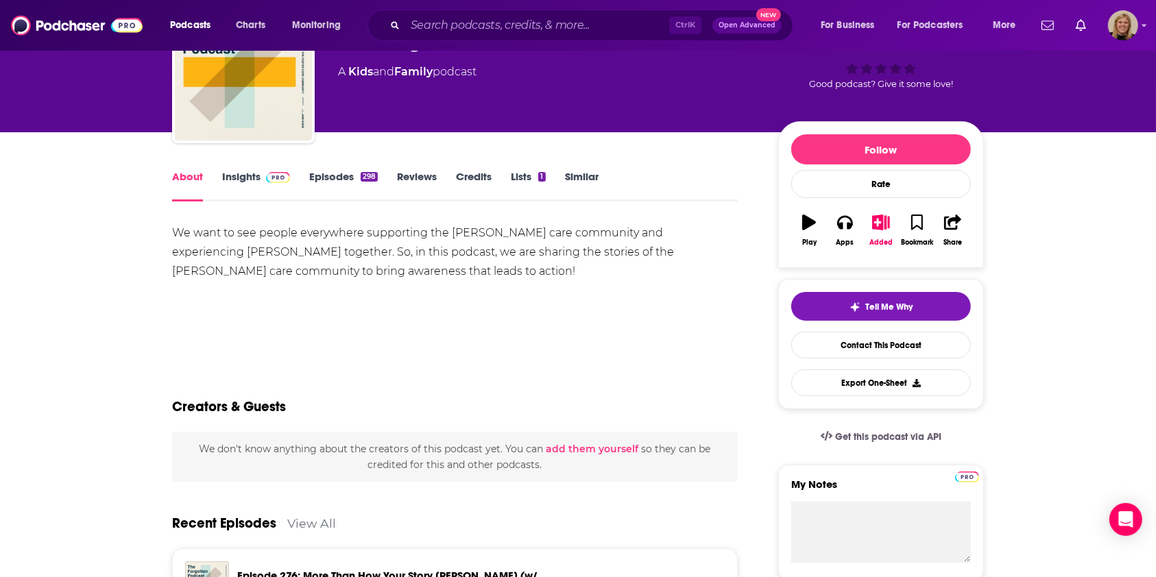
click at [239, 173] on link "Insights" at bounding box center [256, 186] width 68 height 32
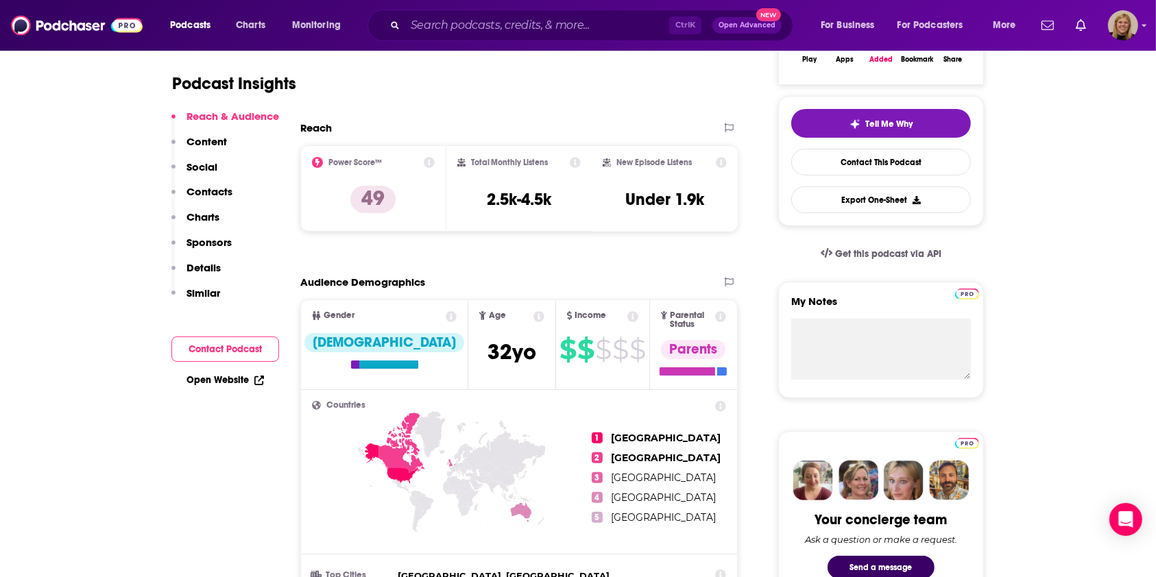
click at [274, 350] on button "Contact Podcast" at bounding box center [225, 349] width 108 height 25
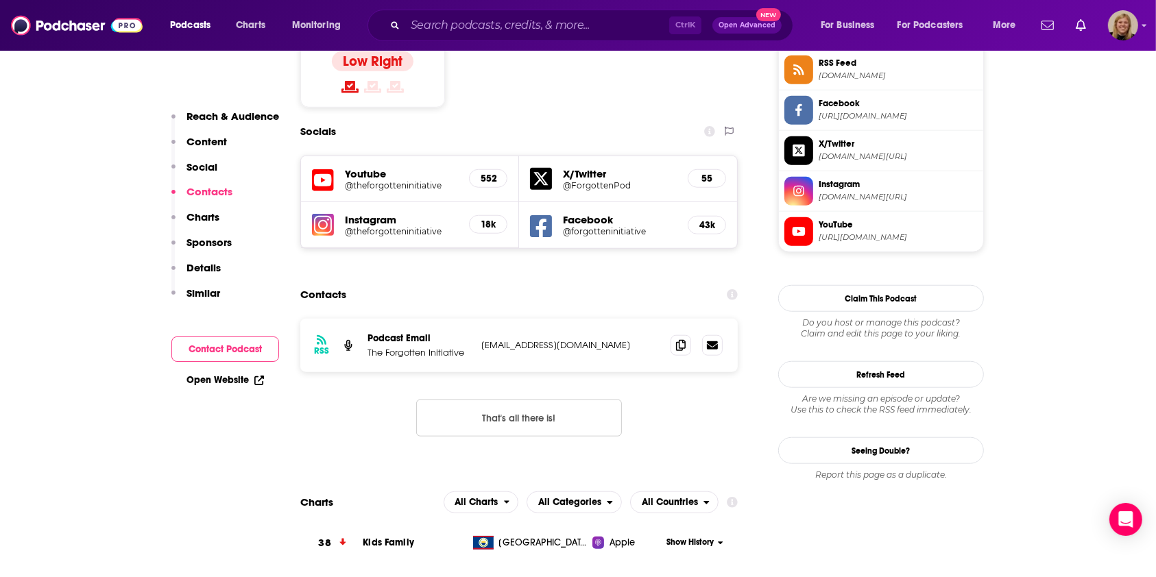
scroll to position [1174, 0]
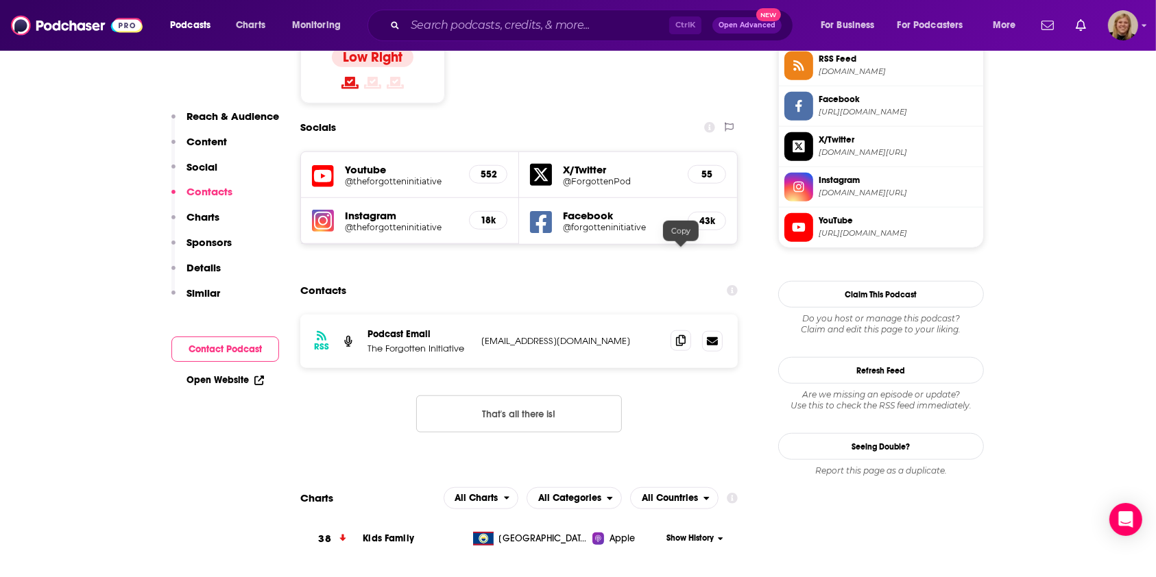
click at [687, 330] on span at bounding box center [680, 340] width 21 height 21
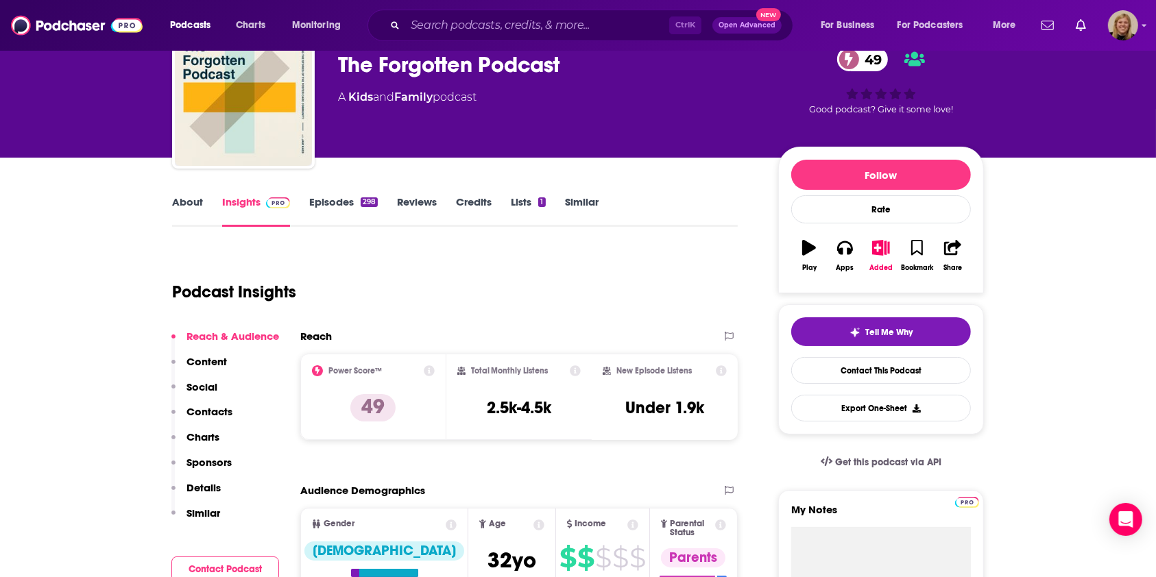
scroll to position [0, 0]
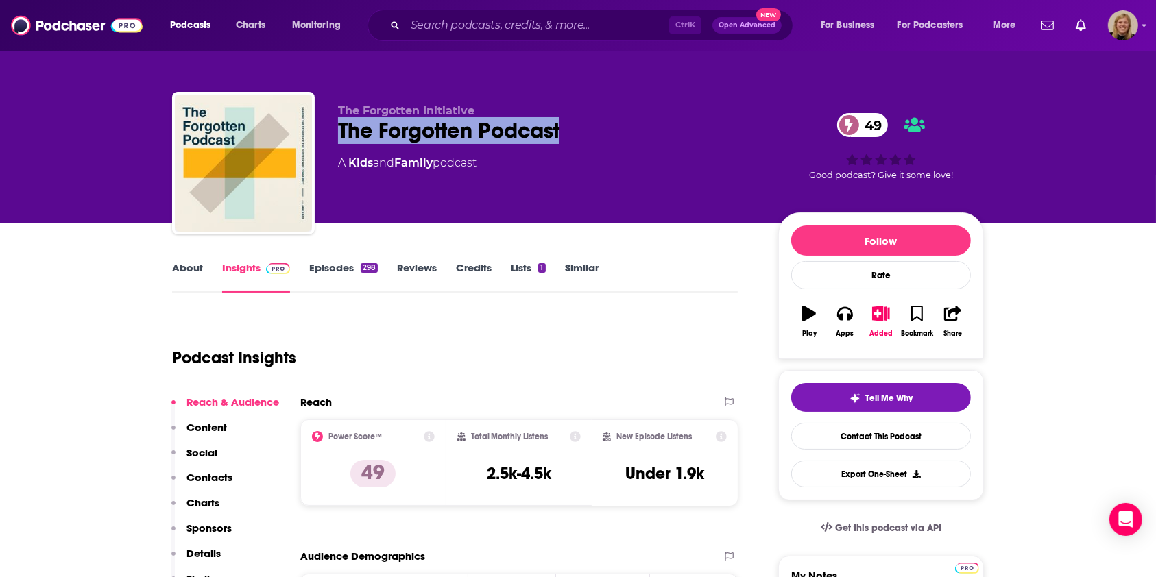
drag, startPoint x: 581, startPoint y: 131, endPoint x: 335, endPoint y: 136, distance: 246.8
click at [335, 136] on div "The Forgotten Initiative The Forgotten Podcast 49 A Kids and Family podcast 49 …" at bounding box center [578, 166] width 812 height 148
copy h2 "The Forgotten Podcast"
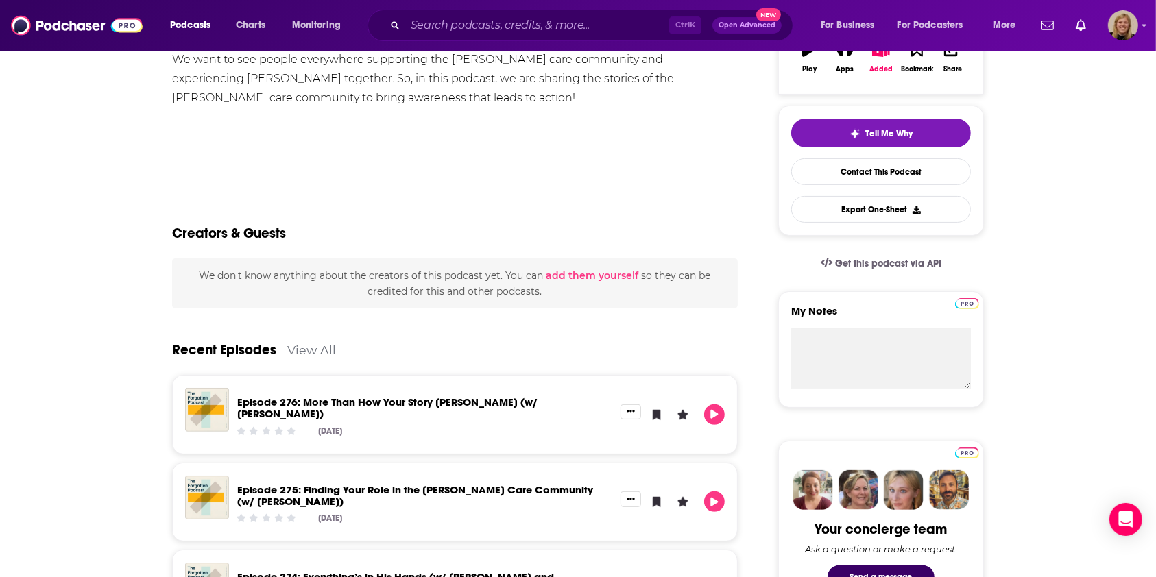
scroll to position [274, 0]
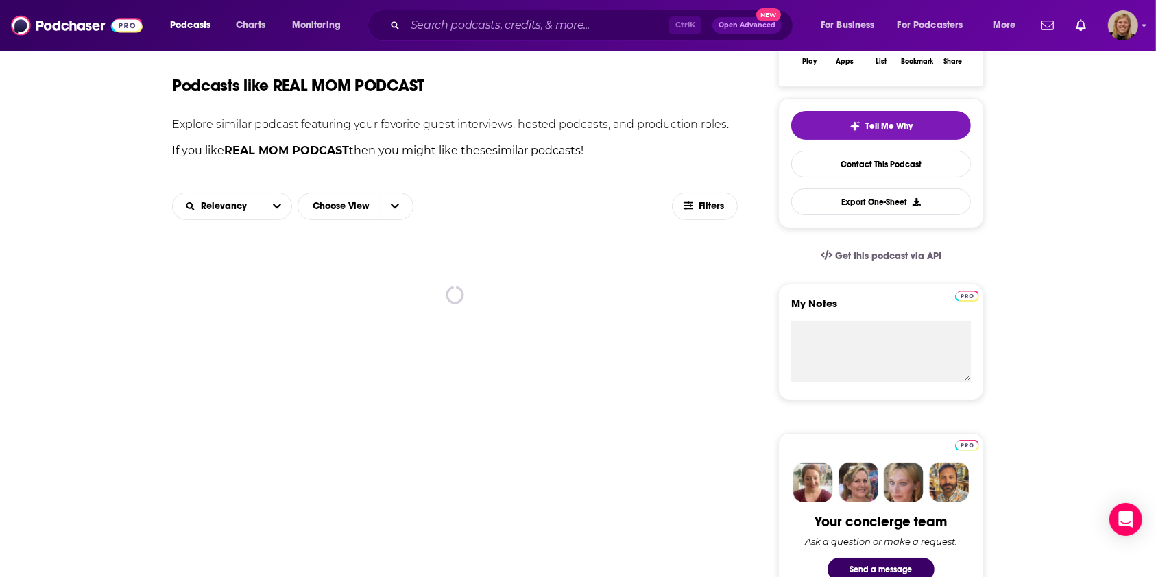
scroll to position [274, 0]
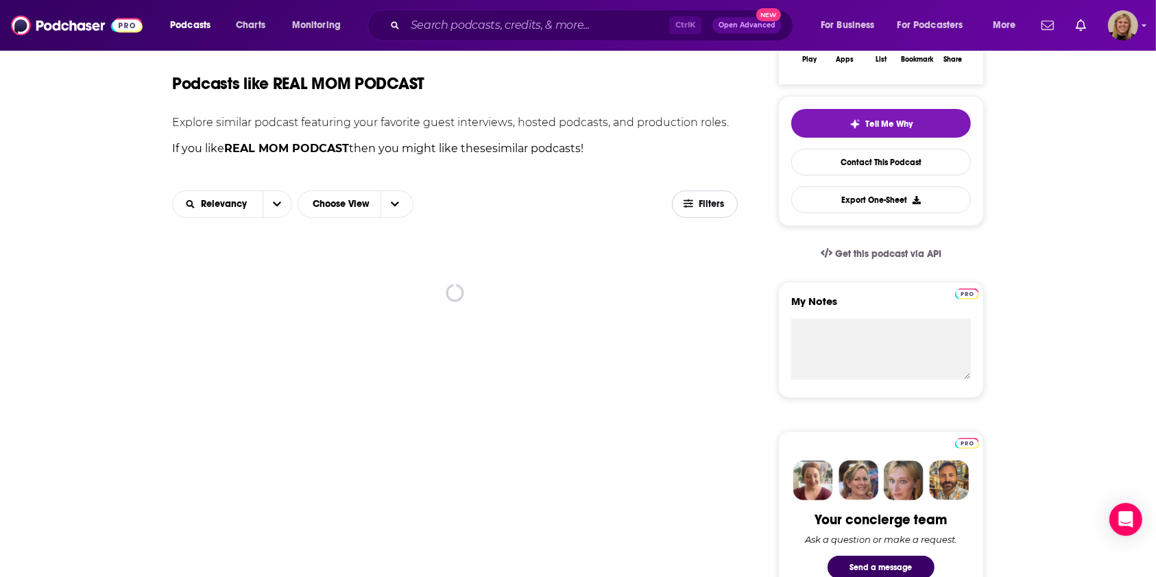
click at [701, 200] on span "Filters" at bounding box center [712, 204] width 27 height 10
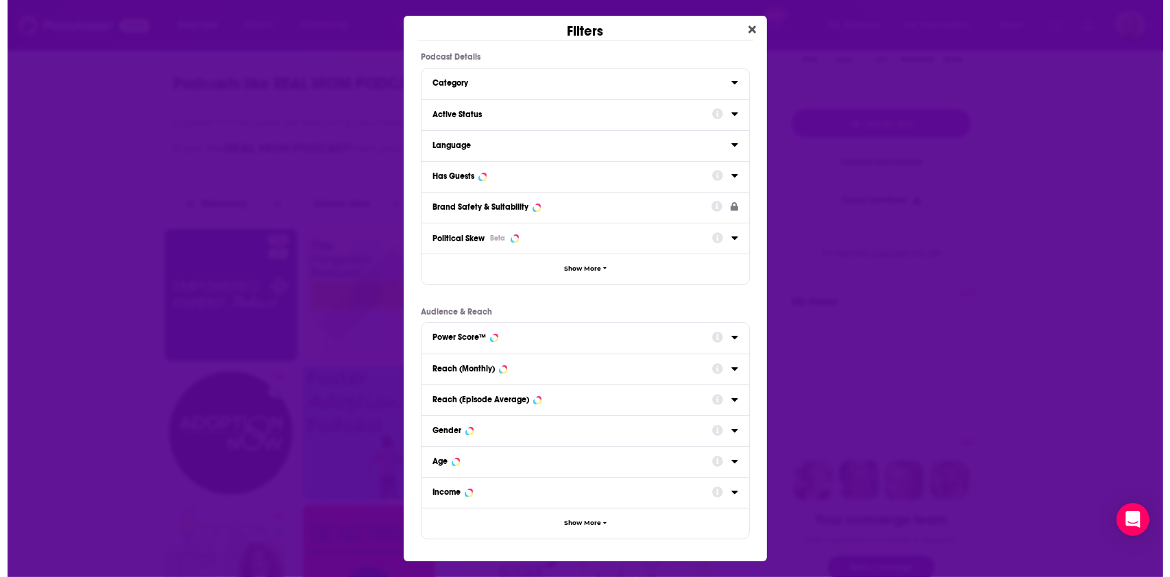
scroll to position [0, 0]
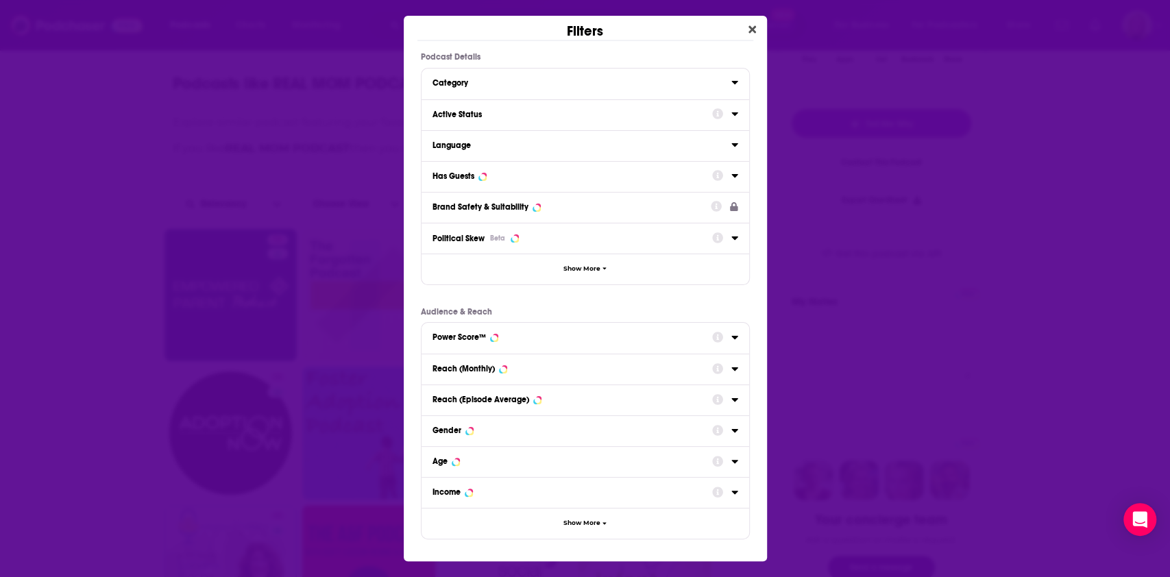
click at [732, 85] on icon "Dialog" at bounding box center [734, 82] width 7 height 11
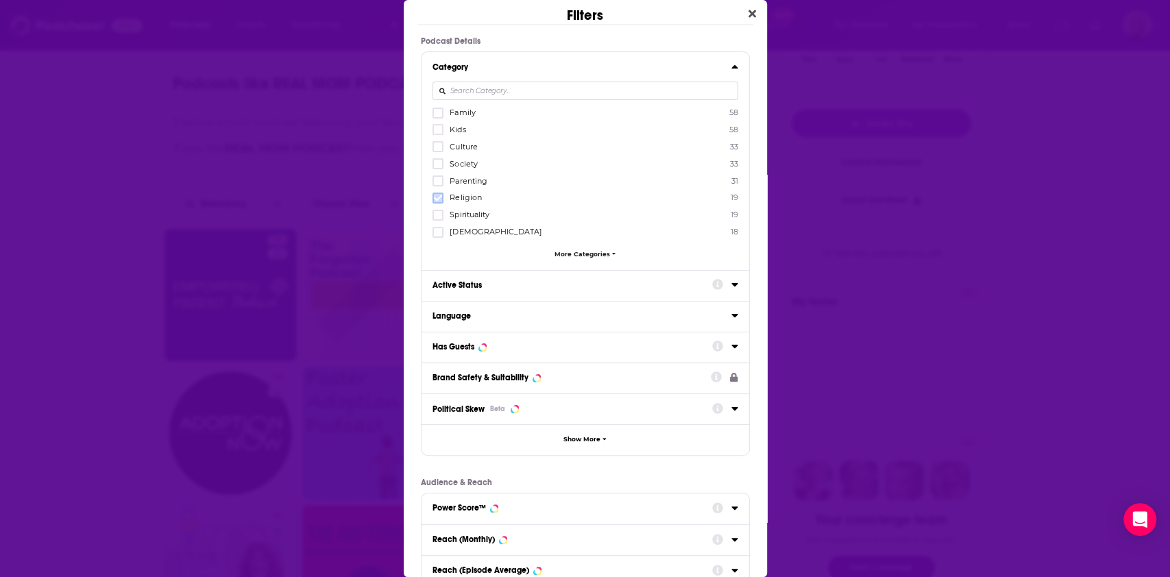
click at [434, 196] on icon "Dialog" at bounding box center [438, 198] width 8 height 6
click at [435, 212] on icon "Dialog" at bounding box center [438, 215] width 8 height 8
click at [434, 231] on icon "Dialog" at bounding box center [438, 232] width 8 height 8
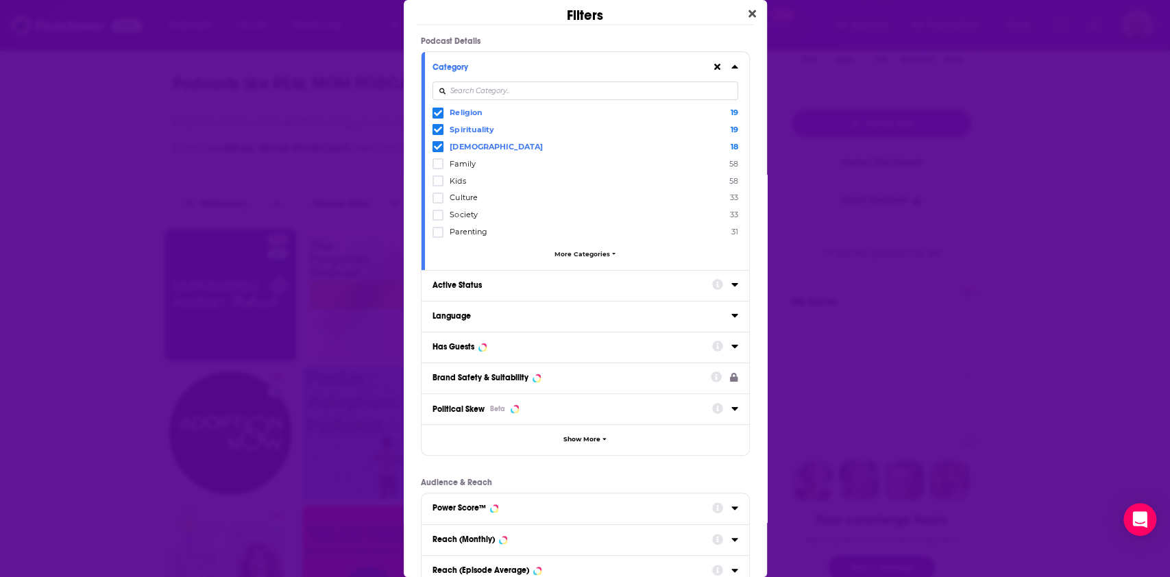
click at [731, 345] on icon "Dialog" at bounding box center [734, 346] width 6 height 3
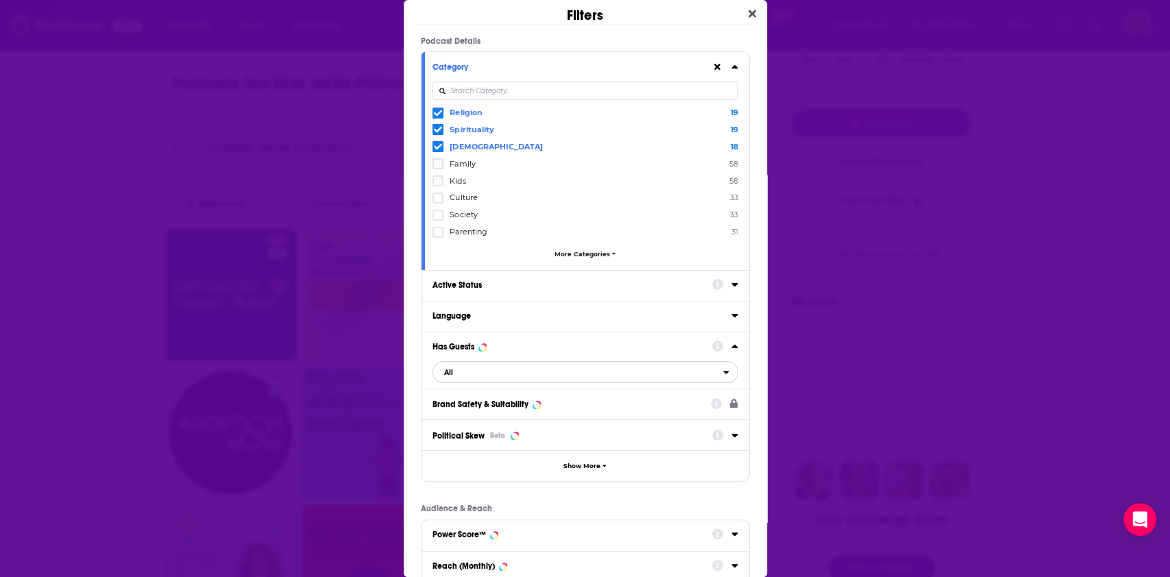
click at [474, 376] on span "All" at bounding box center [578, 372] width 290 height 18
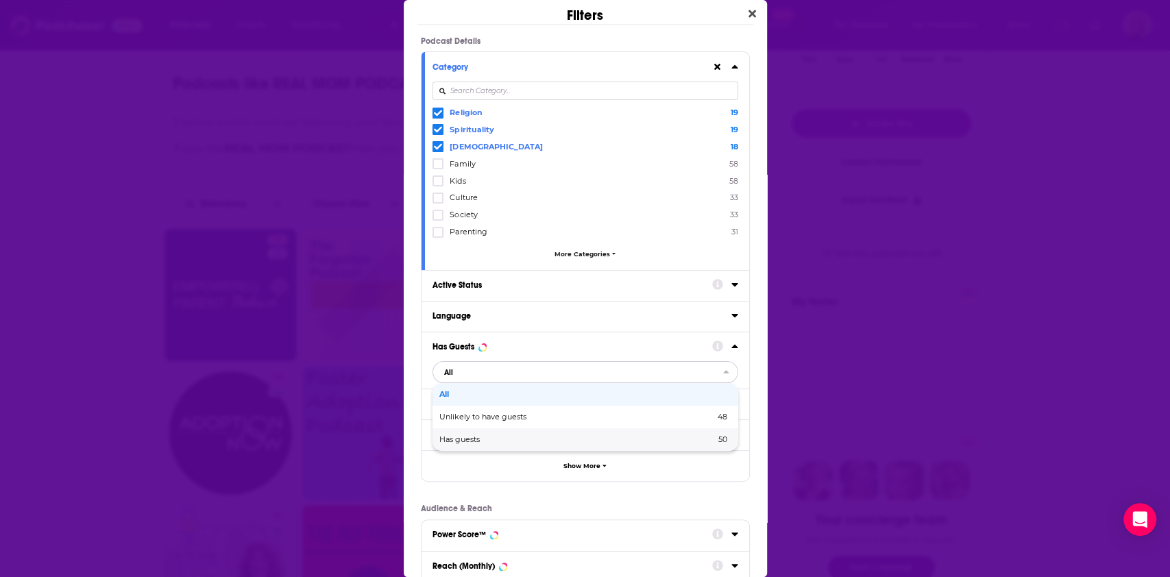
click at [476, 436] on span "Has guests" at bounding box center [518, 440] width 158 height 8
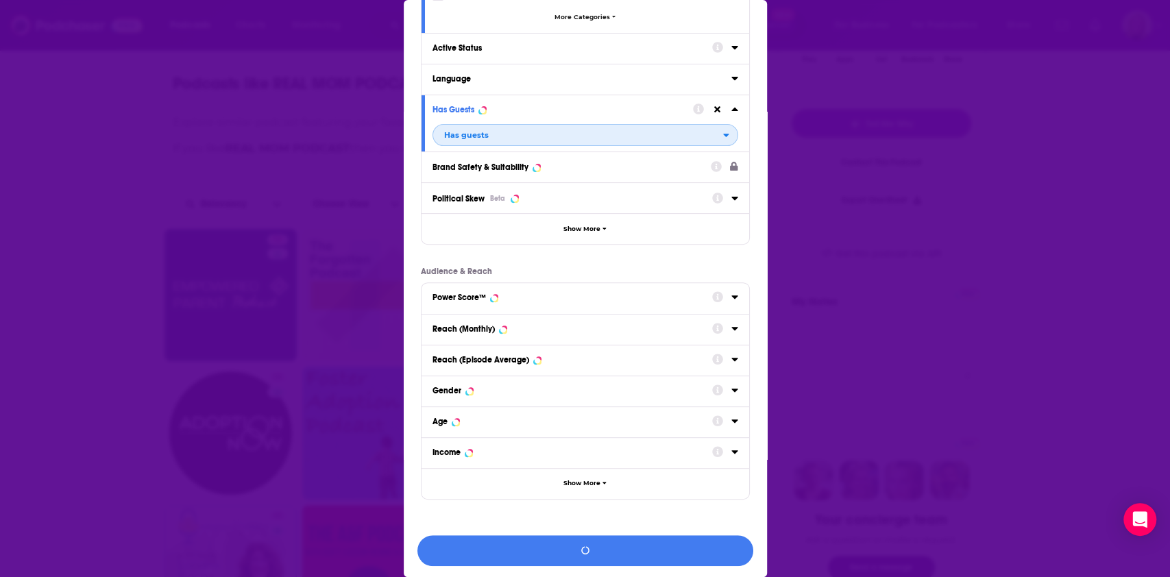
scroll to position [238, 0]
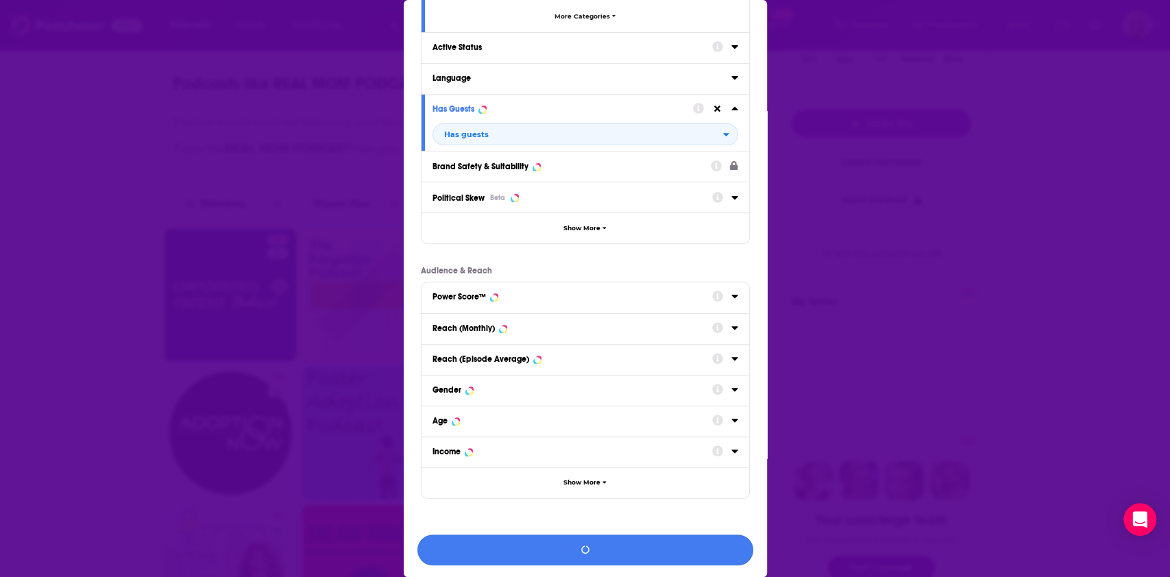
click at [570, 547] on button "Dialog" at bounding box center [585, 550] width 336 height 31
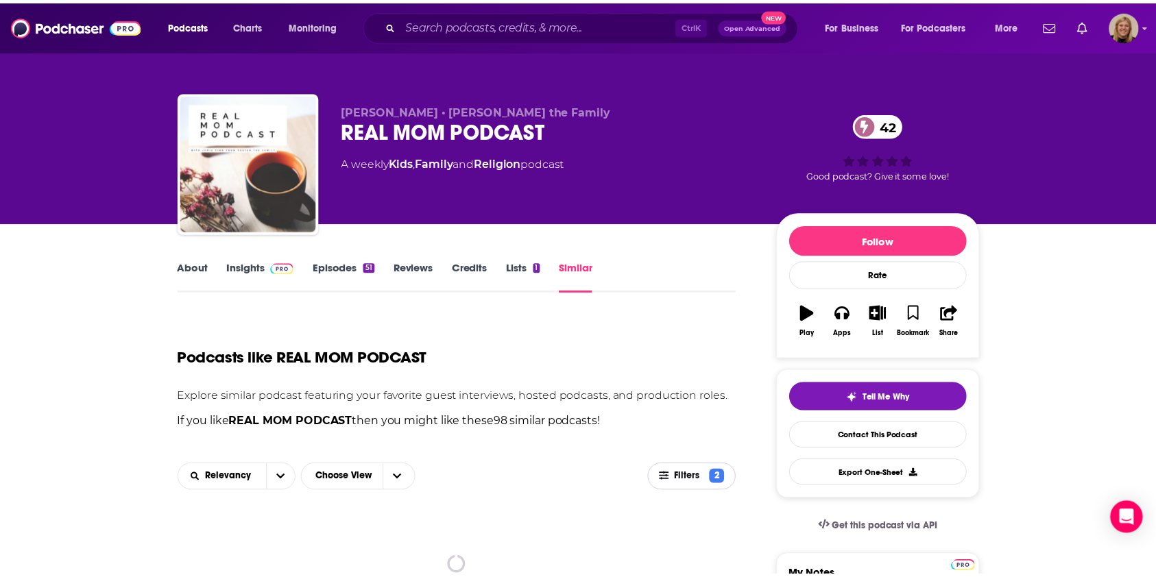
scroll to position [274, 0]
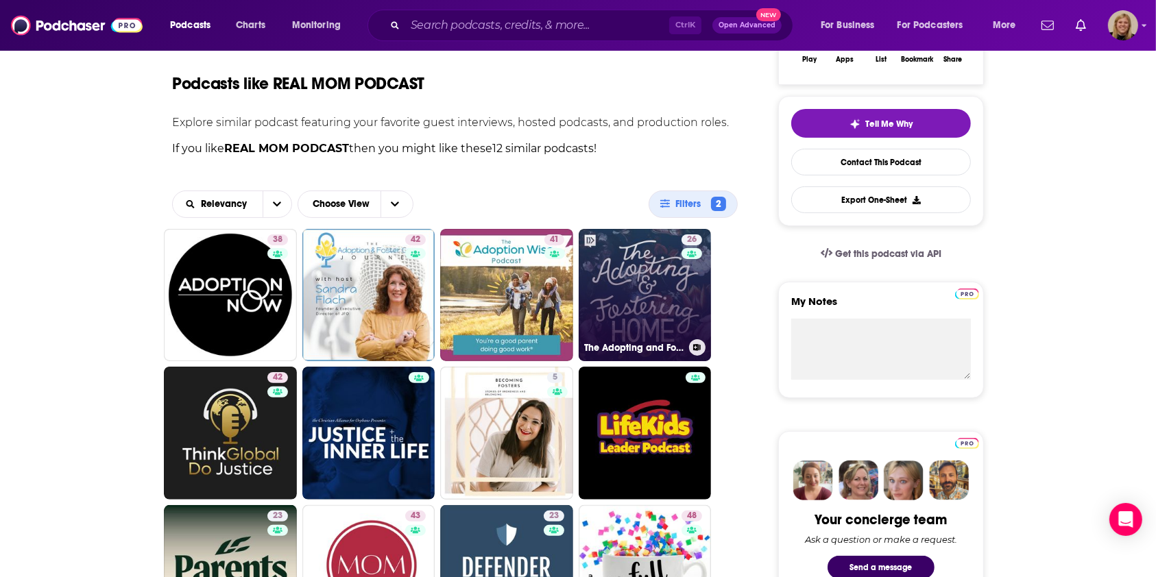
click at [634, 291] on link "26 The Adopting and Fostering Home" at bounding box center [645, 295] width 133 height 133
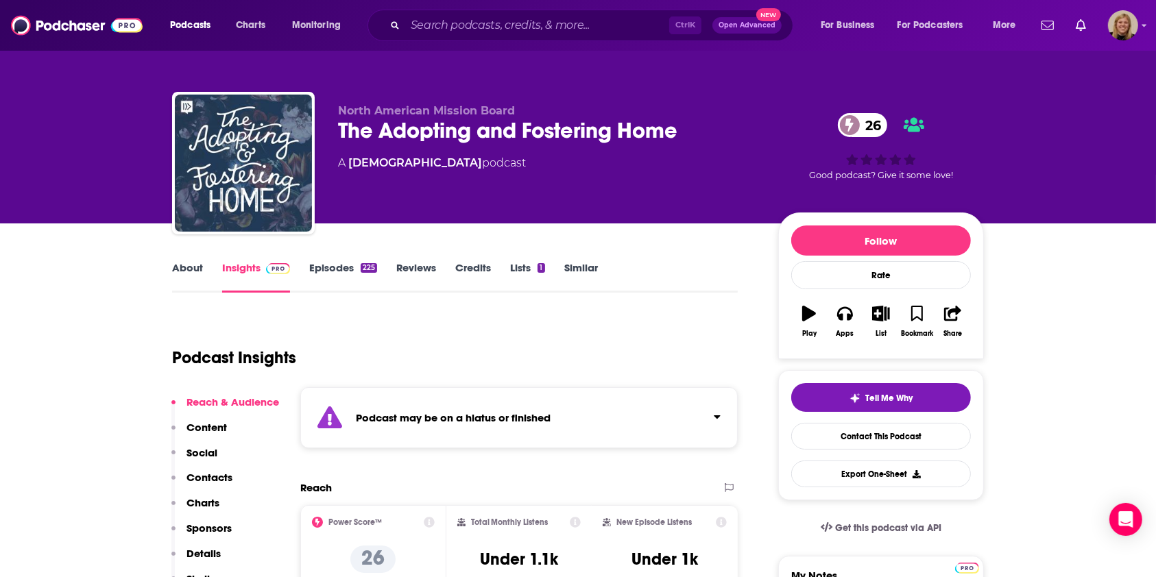
click at [404, 411] on strong "Podcast may be on a hiatus or finished" at bounding box center [453, 417] width 195 height 13
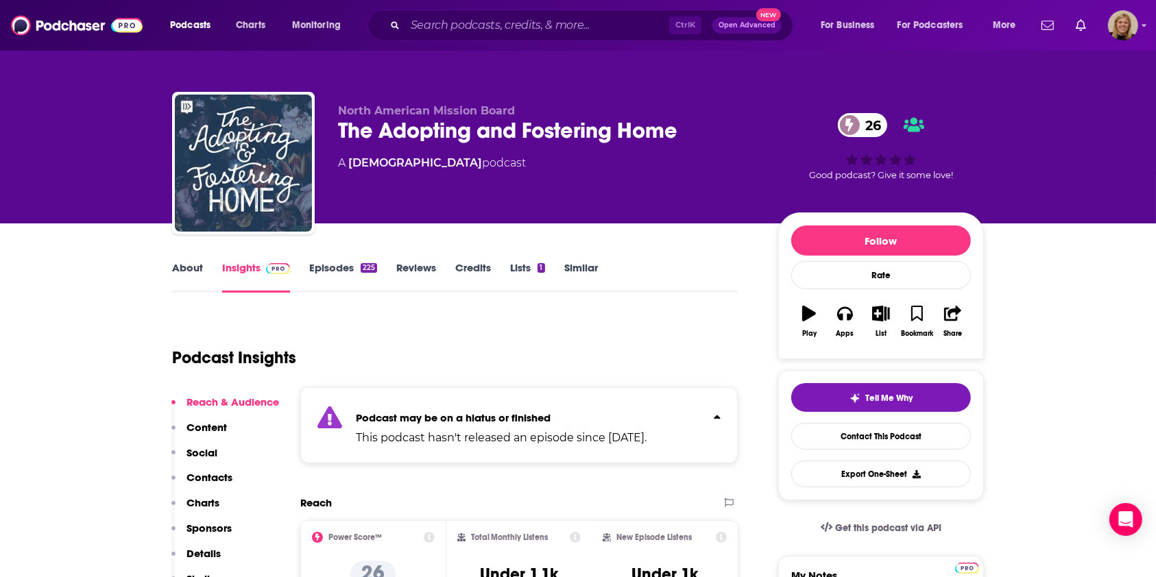
click at [183, 265] on link "About" at bounding box center [187, 277] width 31 height 32
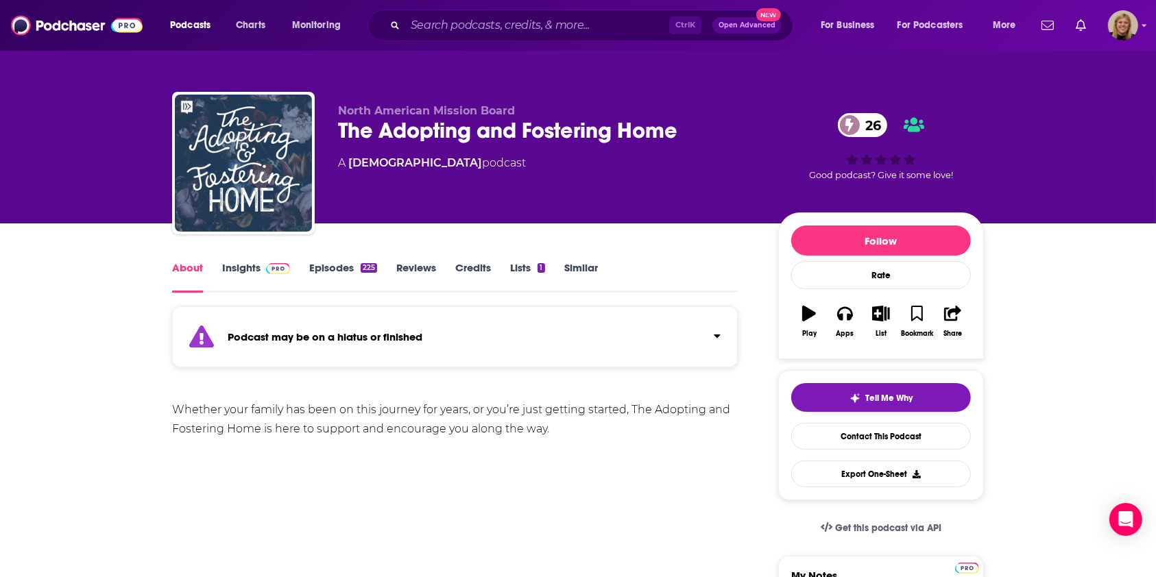
click at [241, 267] on link "Insights" at bounding box center [256, 277] width 68 height 32
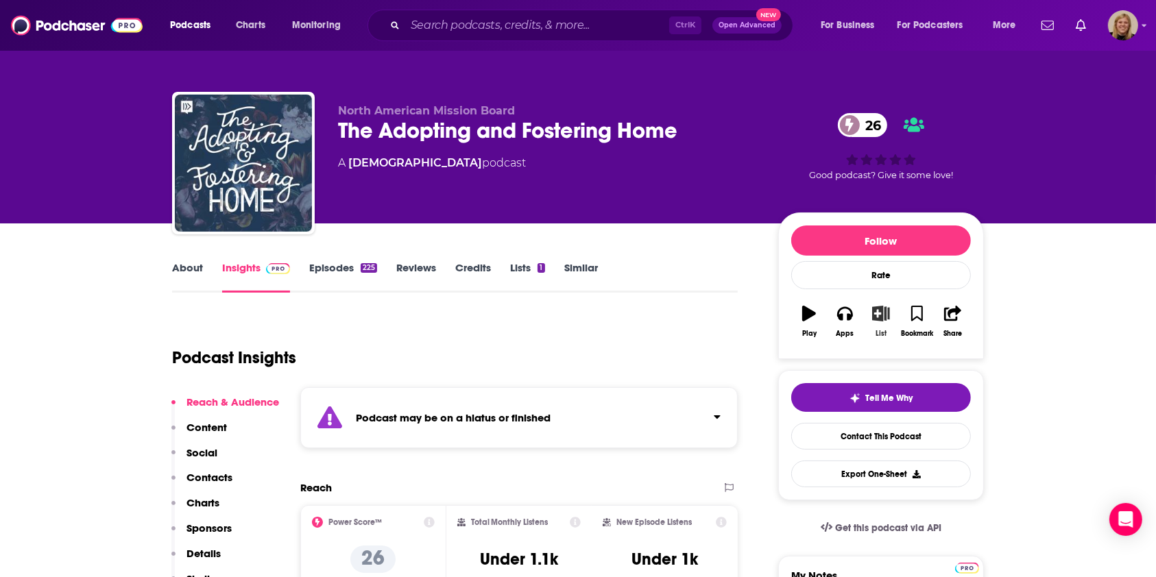
click at [884, 313] on icon "button" at bounding box center [881, 313] width 17 height 15
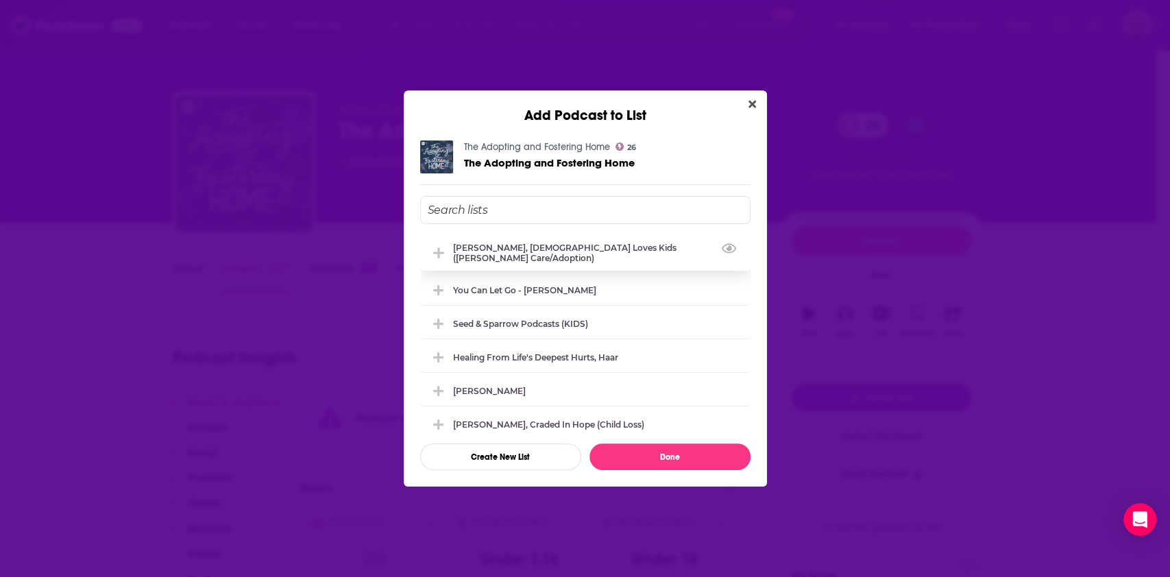
click at [594, 252] on div "Jamie Finn, God Loves Kids (Foster care/adoption)" at bounding box center [597, 253] width 289 height 21
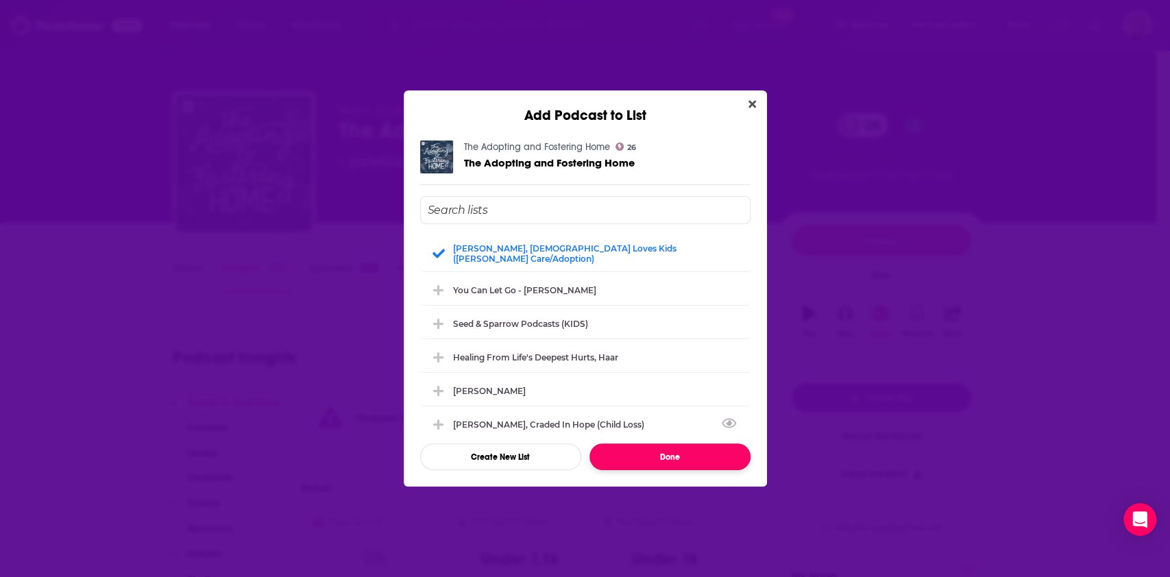
click at [645, 455] on button "Done" at bounding box center [670, 457] width 161 height 27
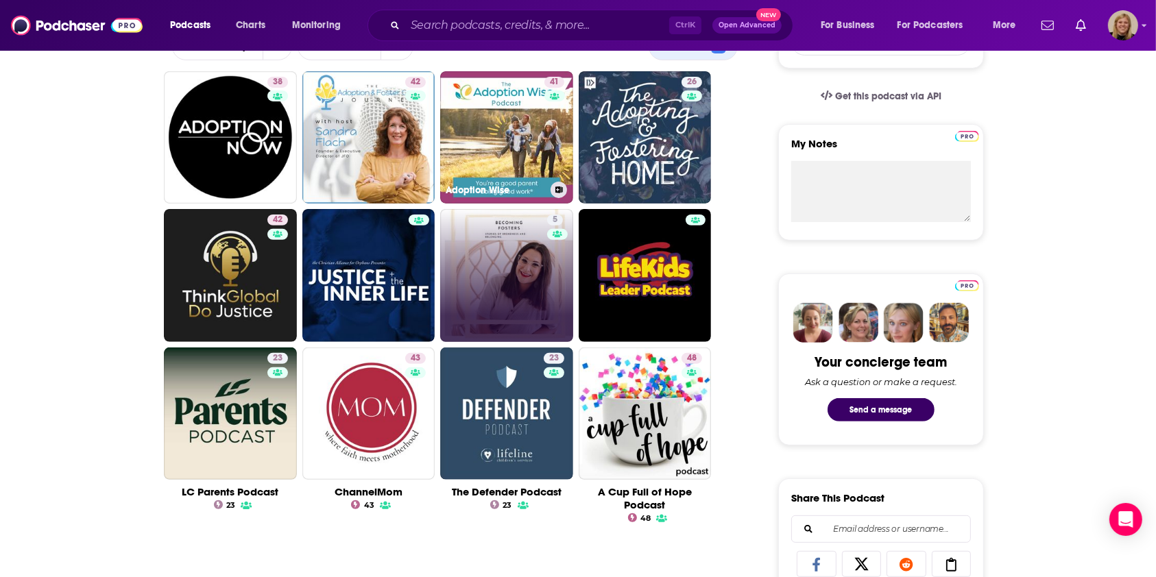
scroll to position [457, 0]
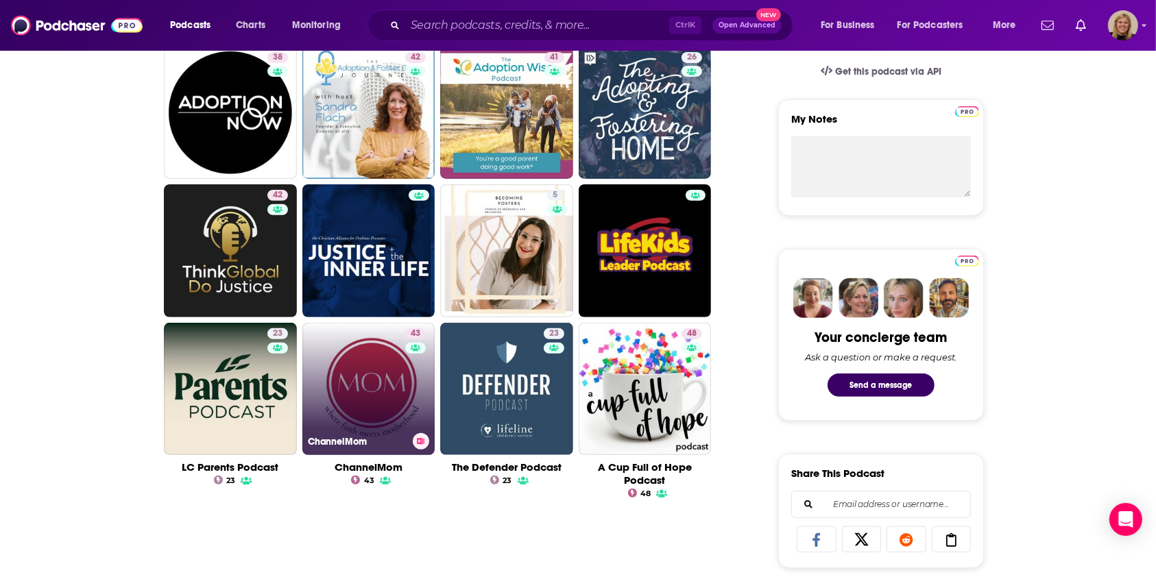
click at [421, 441] on icon at bounding box center [421, 441] width 8 height 7
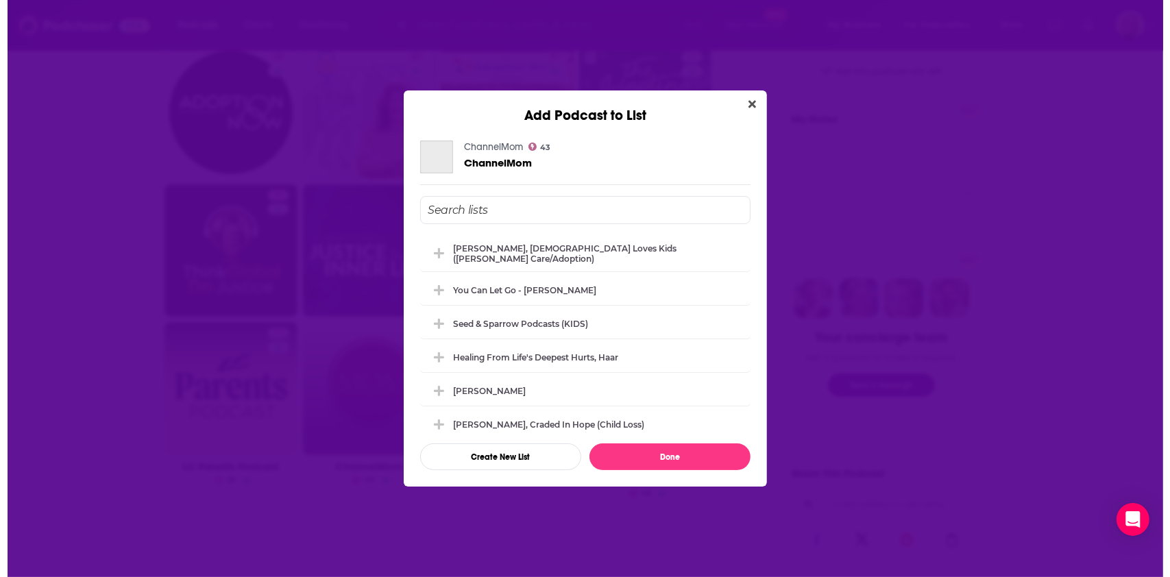
scroll to position [0, 0]
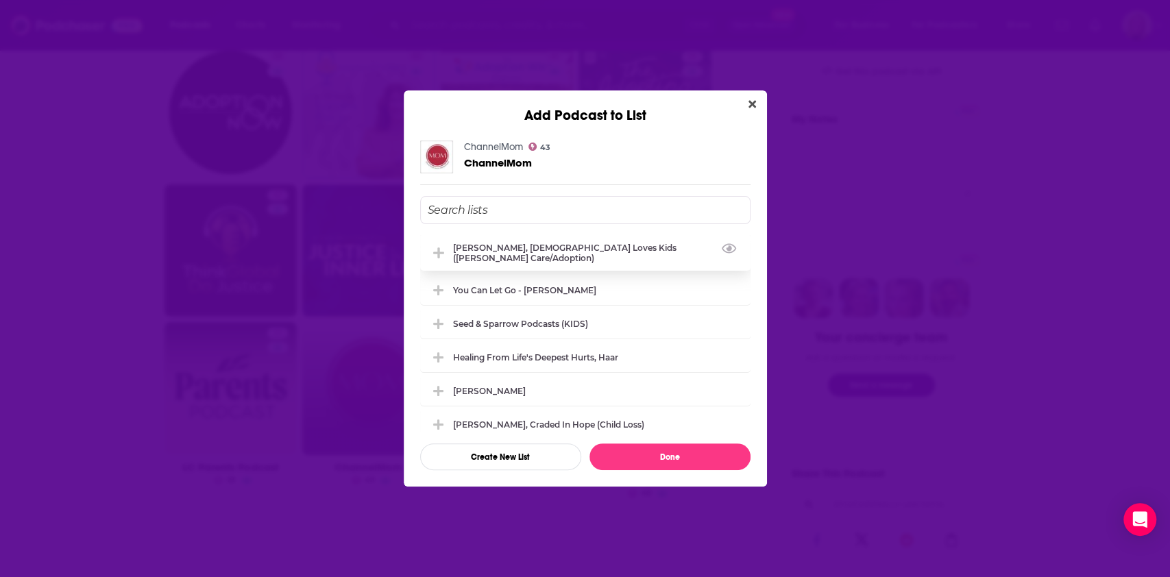
click at [517, 248] on div "Jamie Finn, God Loves Kids (Foster care/adoption)" at bounding box center [597, 253] width 289 height 21
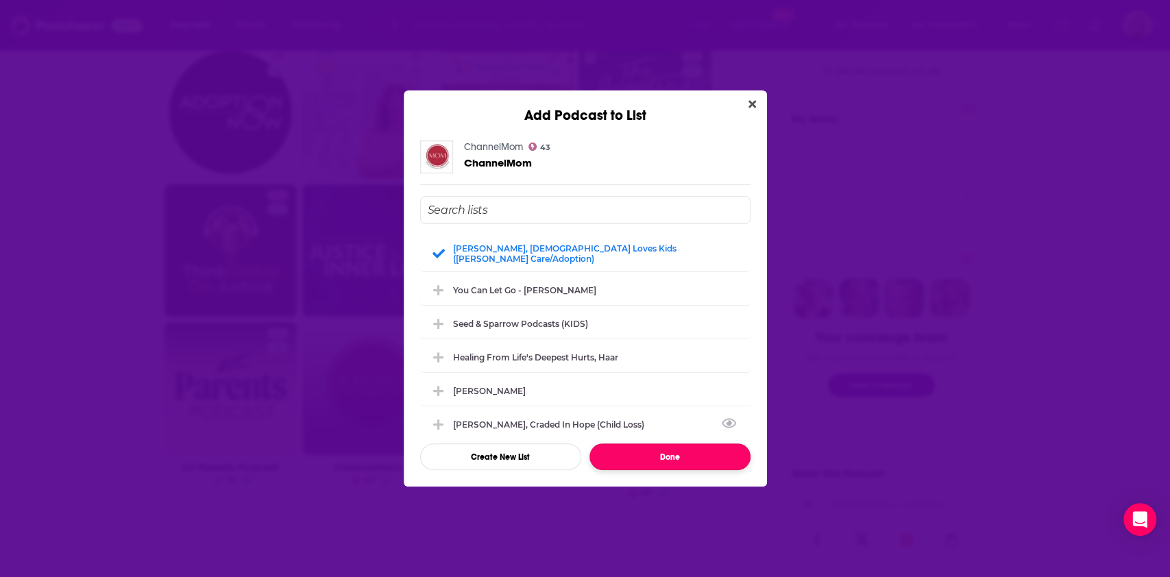
click at [660, 457] on button "Done" at bounding box center [670, 457] width 161 height 27
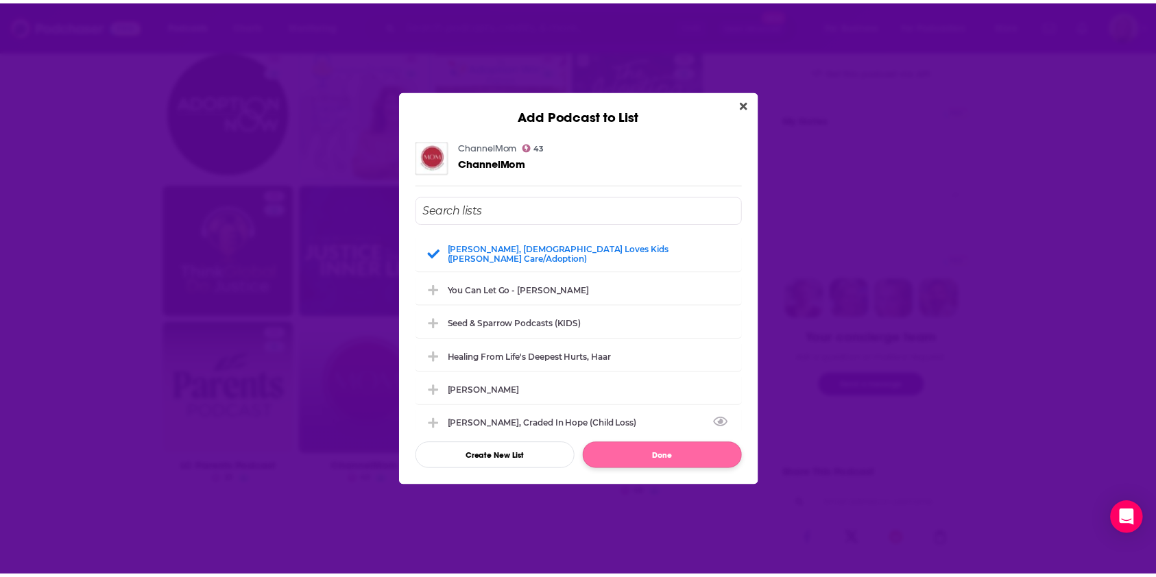
scroll to position [457, 0]
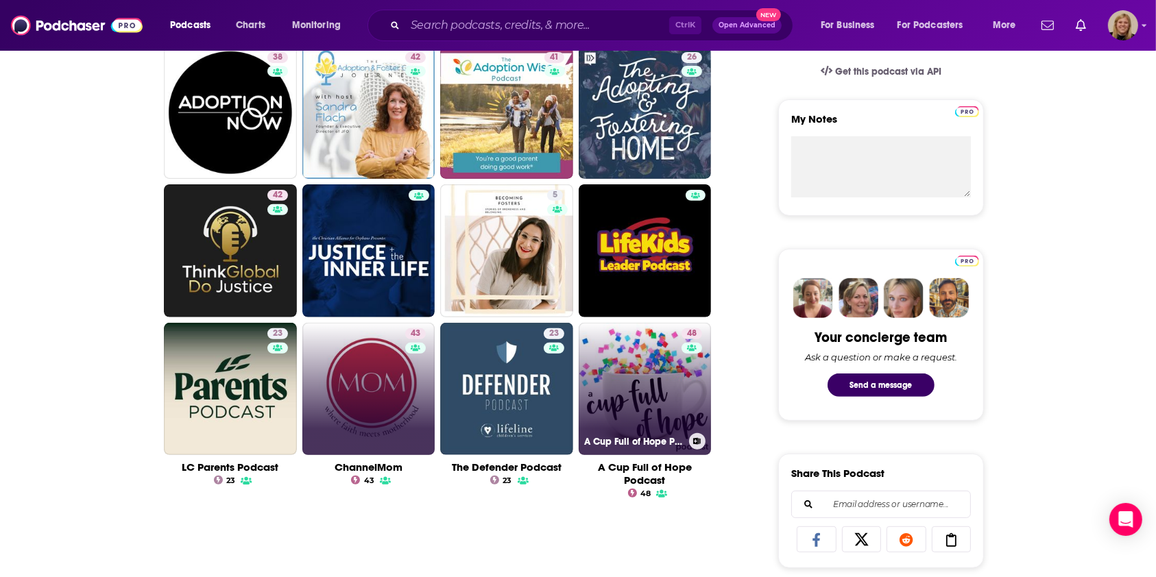
click at [641, 378] on link "48 A Cup Full of Hope Podcast" at bounding box center [645, 389] width 133 height 133
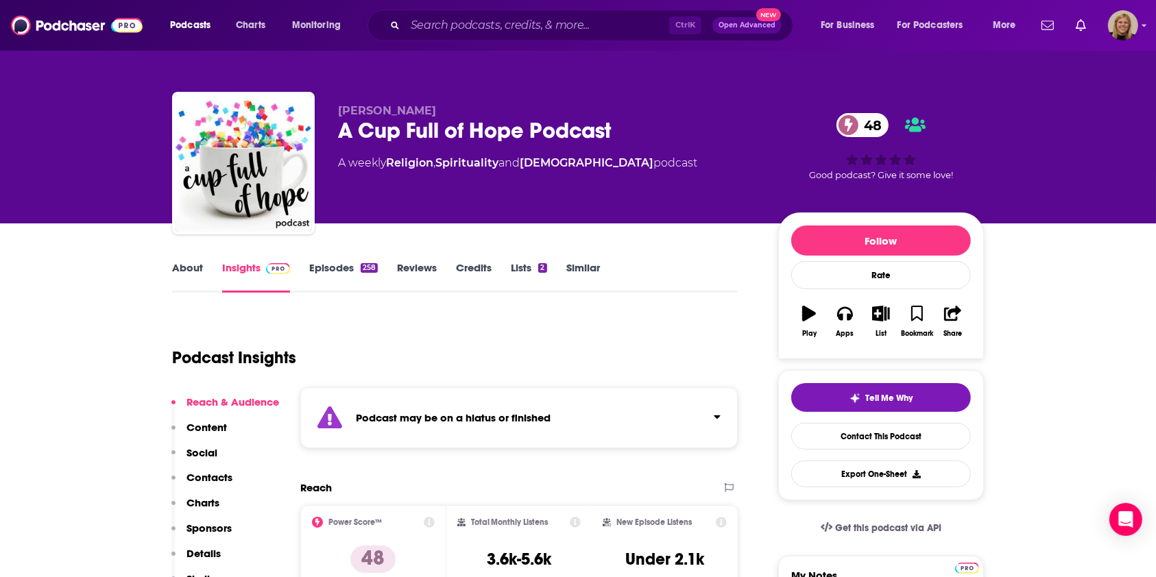
click at [189, 267] on link "About" at bounding box center [187, 277] width 31 height 32
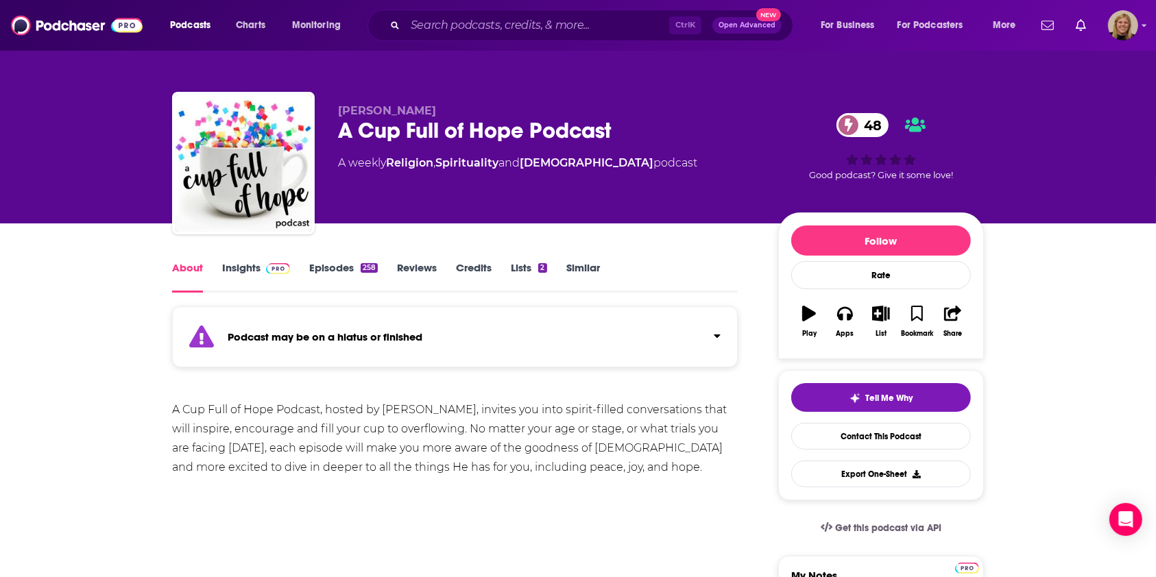
click at [247, 277] on link "Insights" at bounding box center [256, 277] width 68 height 32
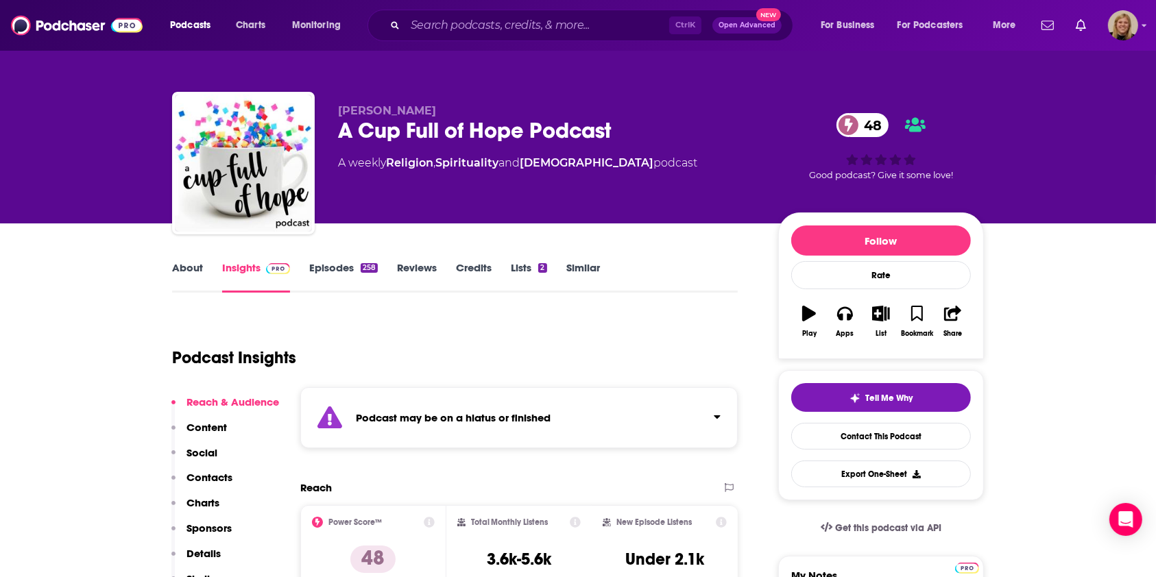
click at [445, 411] on strong "Podcast may be on a hiatus or finished" at bounding box center [453, 417] width 195 height 13
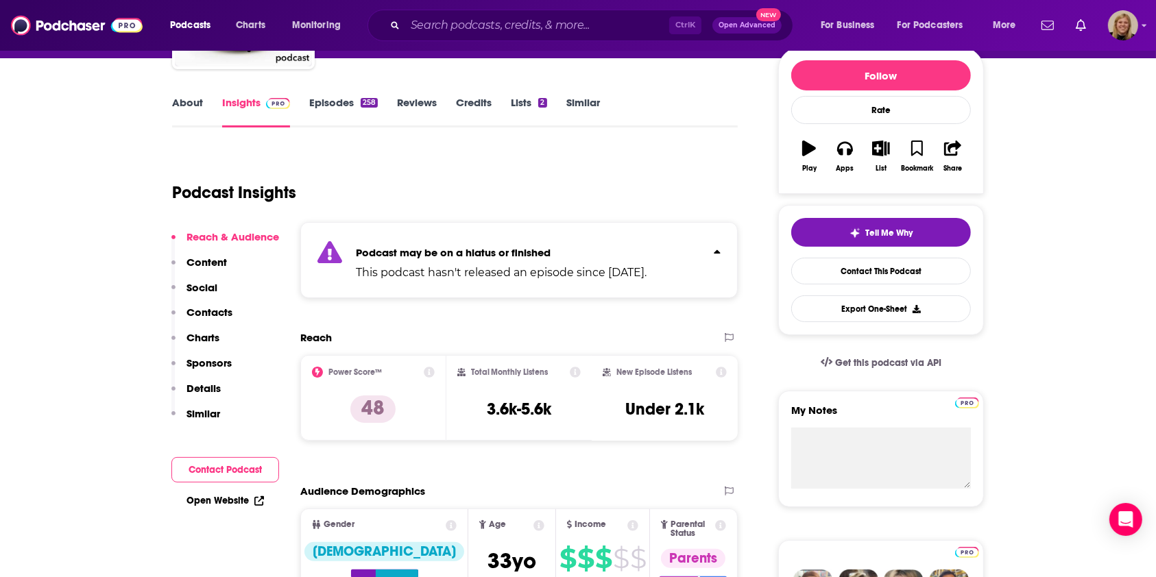
scroll to position [182, 0]
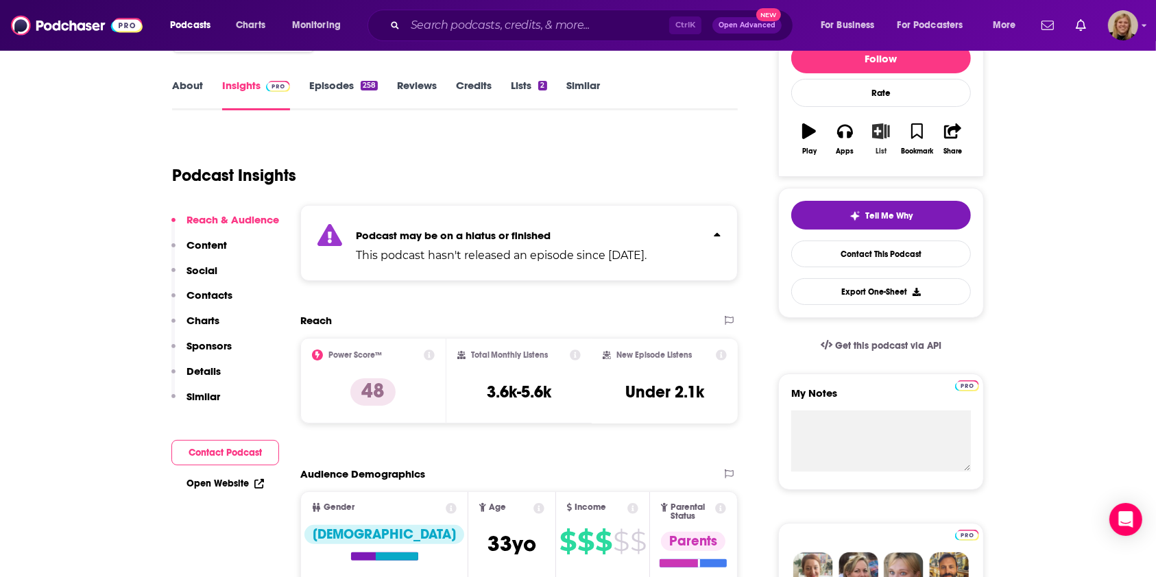
click at [877, 125] on icon "button" at bounding box center [881, 130] width 17 height 15
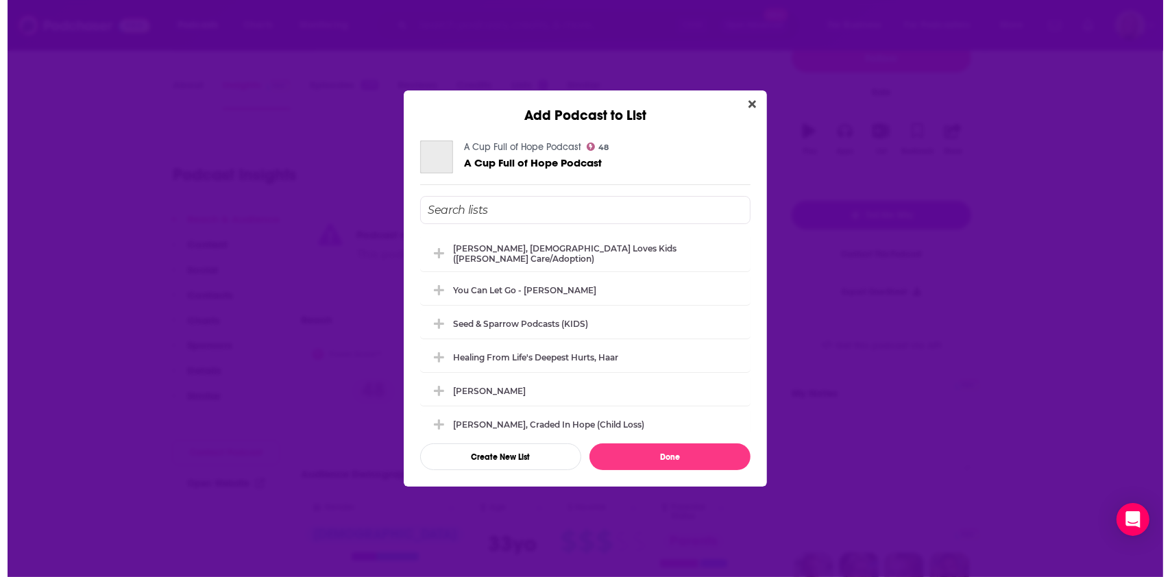
scroll to position [0, 0]
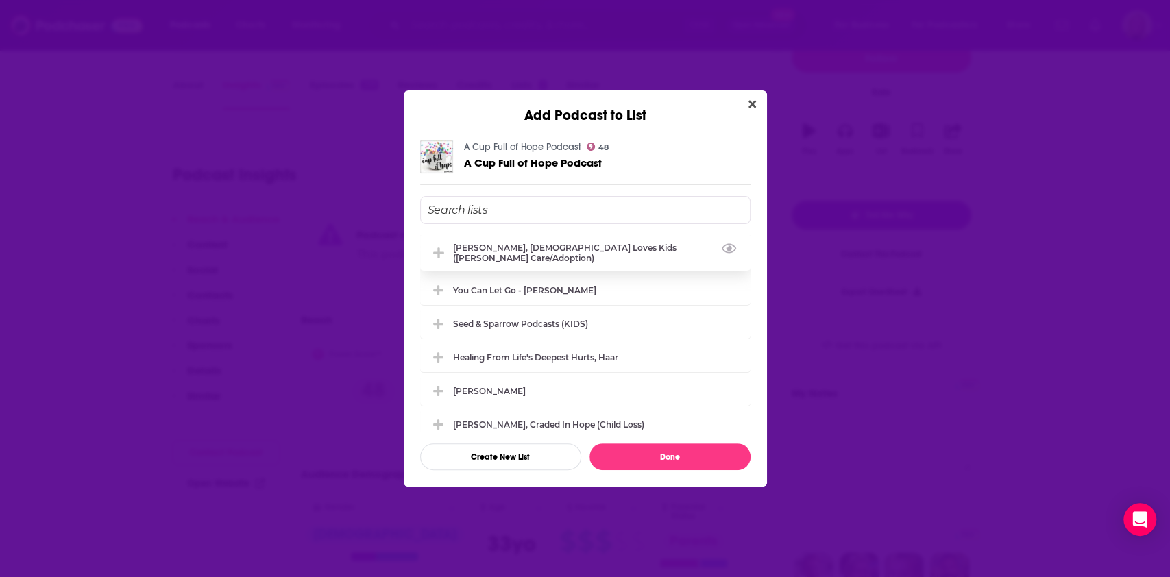
click at [624, 250] on div "Jamie Finn, God Loves Kids (Foster care/adoption)" at bounding box center [597, 253] width 289 height 21
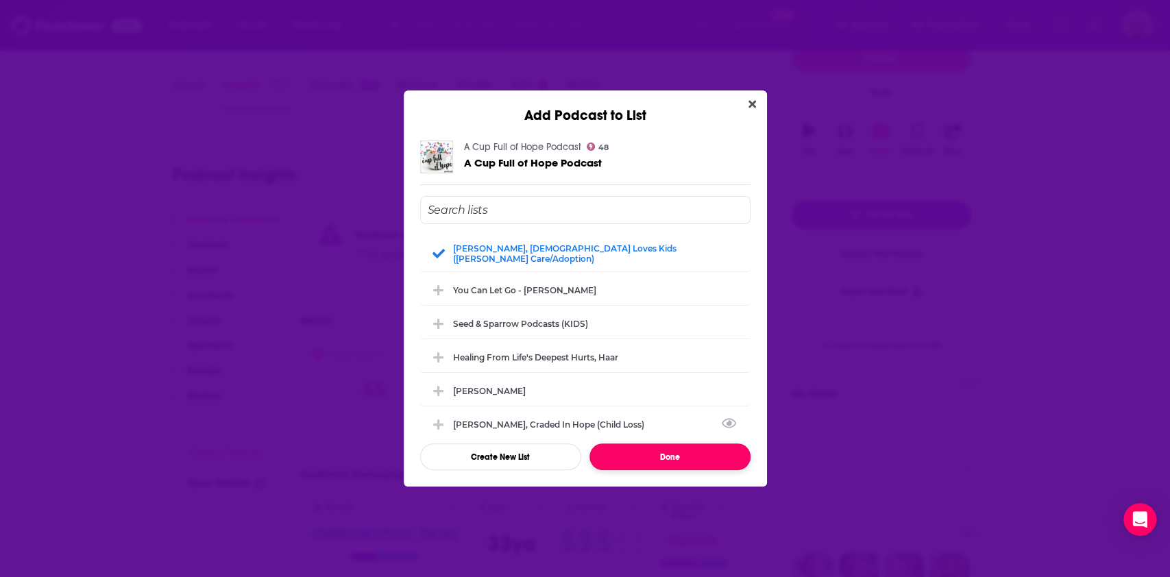
click at [657, 463] on button "Done" at bounding box center [670, 457] width 161 height 27
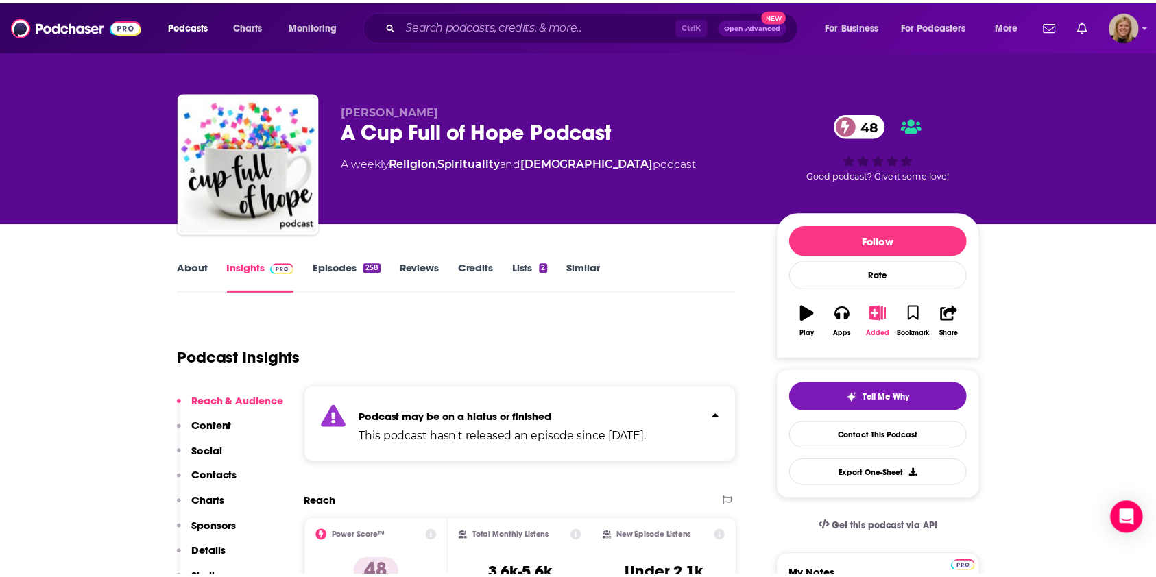
scroll to position [182, 0]
